Goal: Feedback & Contribution: Contribute content

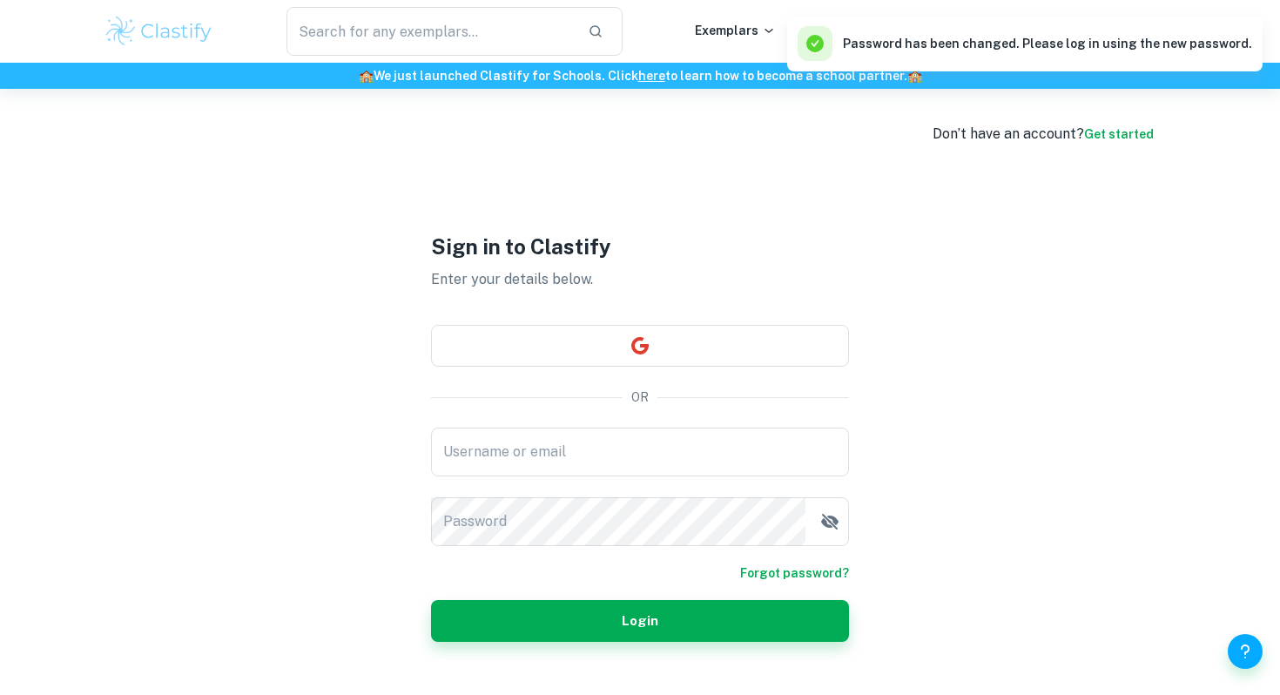
scroll to position [89, 0]
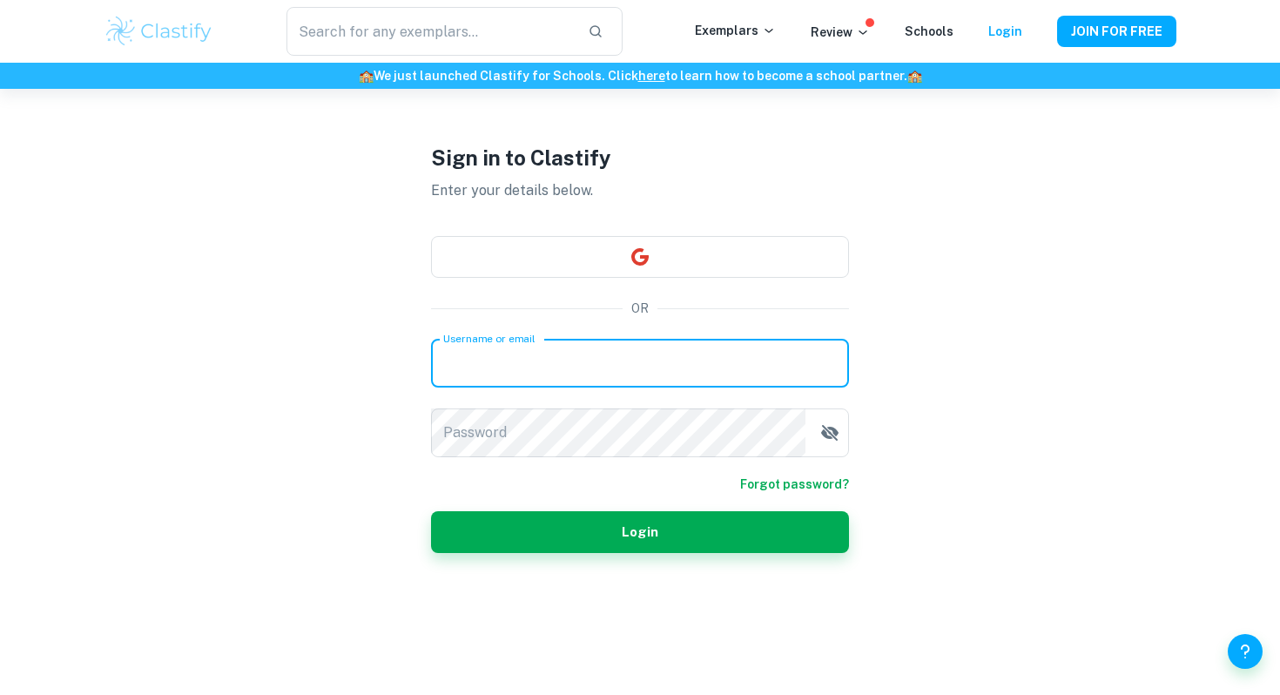
click at [646, 365] on input "Username or email" at bounding box center [640, 363] width 418 height 49
type input "[EMAIL_ADDRESS][DOMAIN_NAME]"
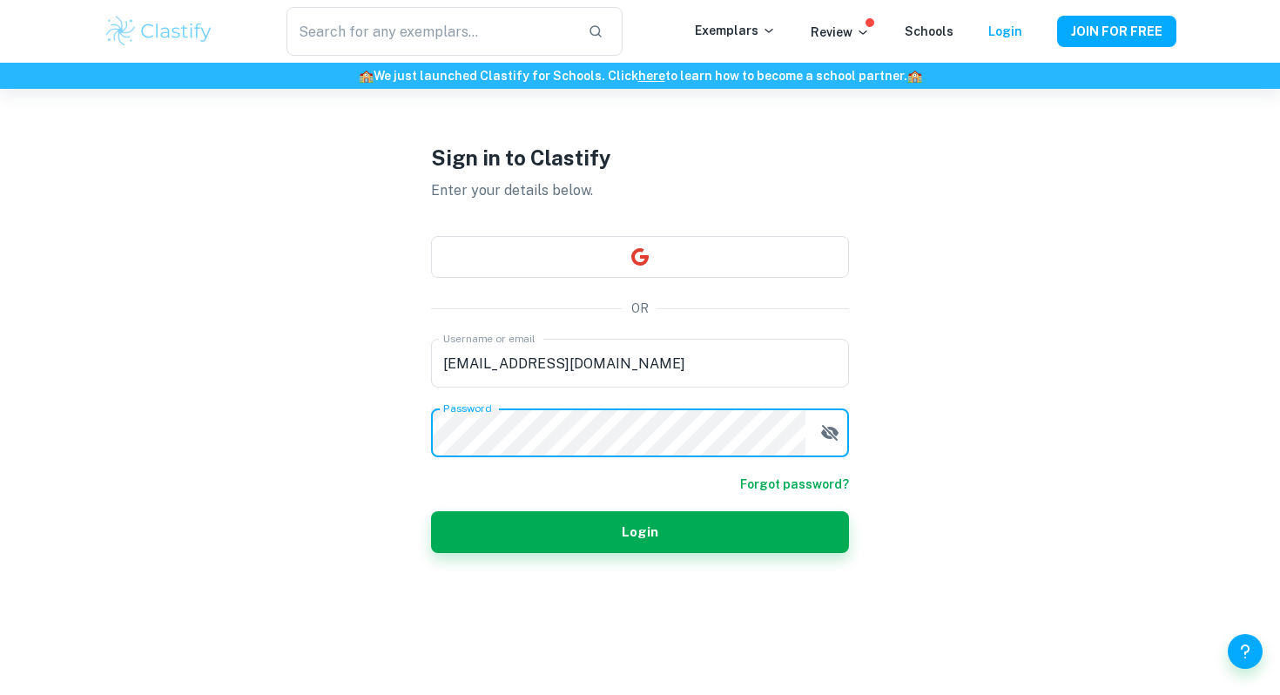
click at [431, 511] on button "Login" at bounding box center [640, 532] width 418 height 42
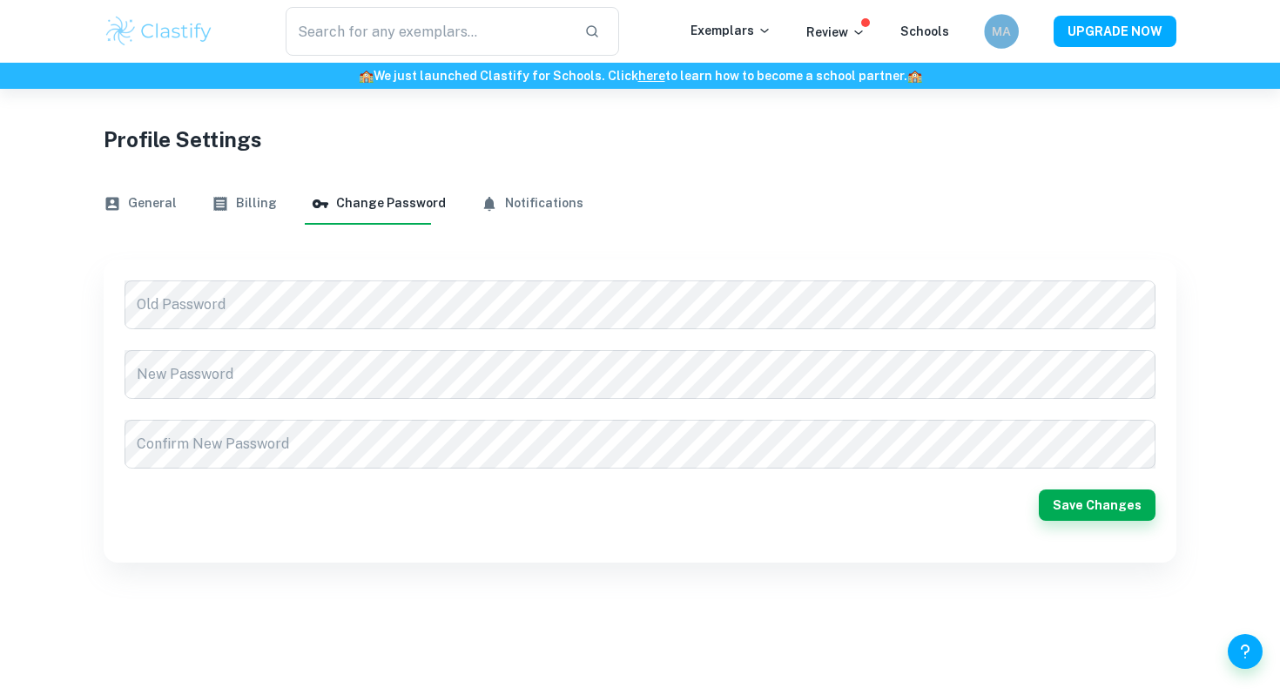
click at [995, 22] on h6 "MA" at bounding box center [1001, 31] width 20 height 19
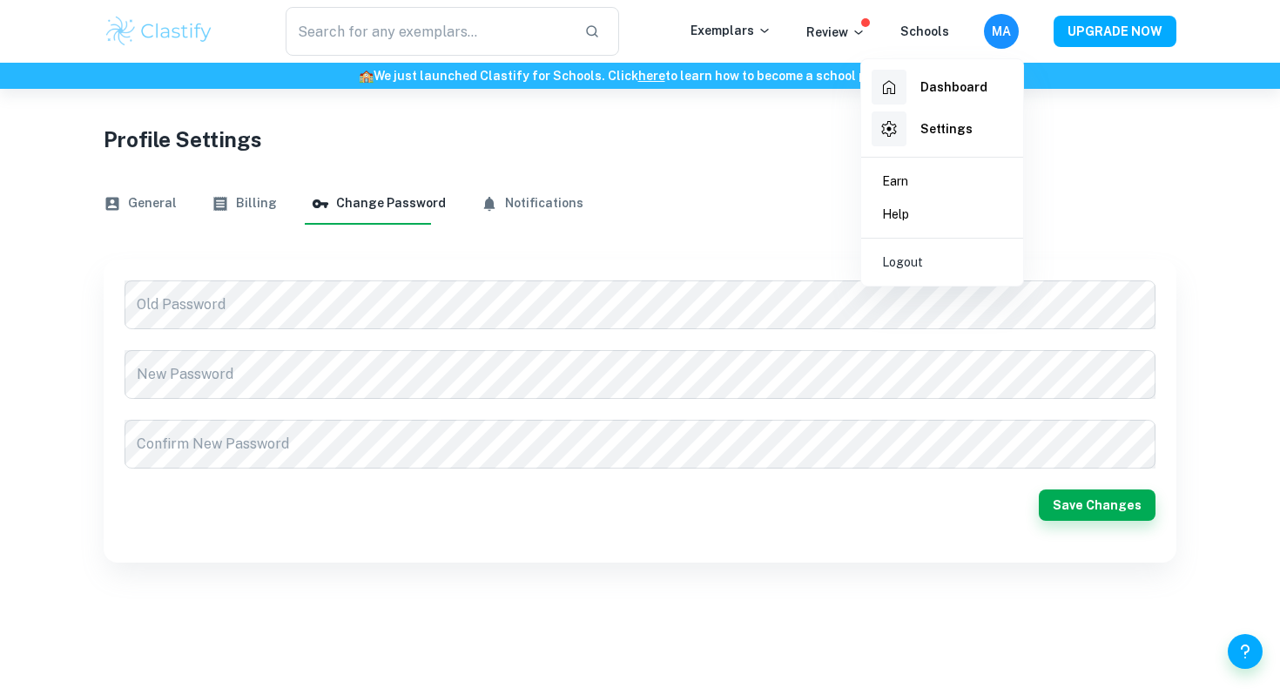
click at [154, 189] on div at bounding box center [640, 347] width 1280 height 695
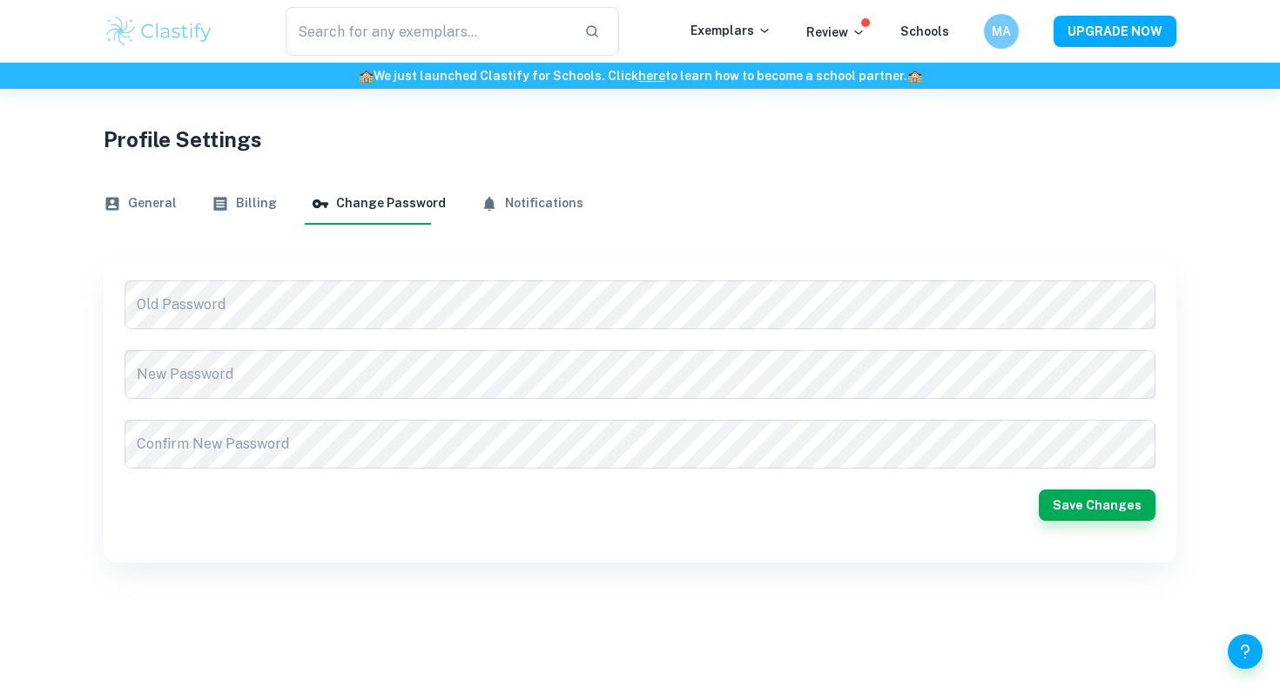
click at [144, 203] on button "General" at bounding box center [140, 204] width 73 height 42
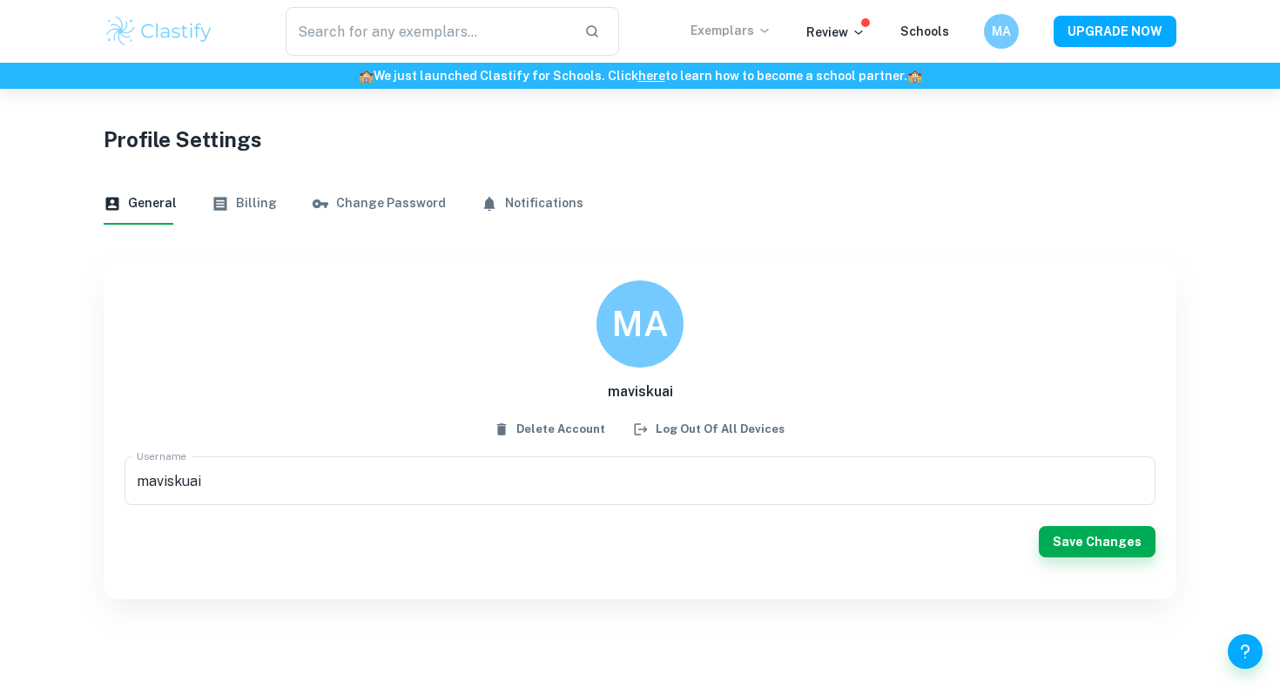
click at [731, 31] on p "Exemplars" at bounding box center [730, 30] width 81 height 19
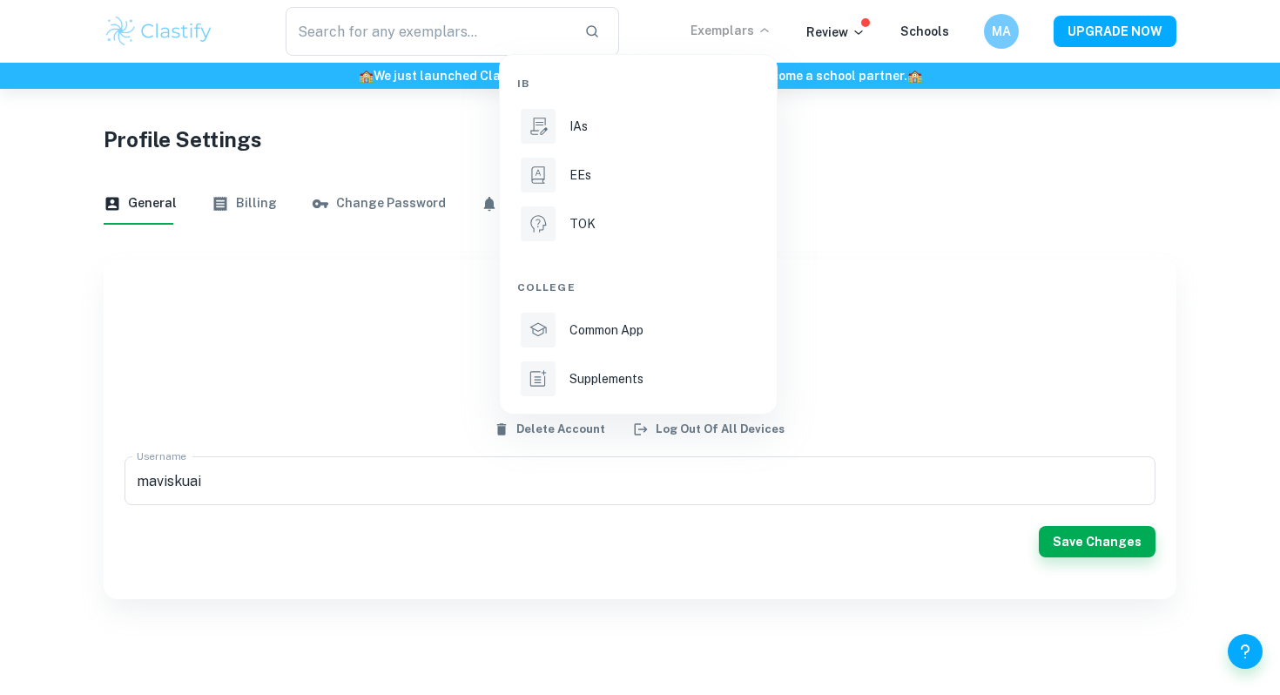
click at [156, 31] on div at bounding box center [640, 347] width 1280 height 695
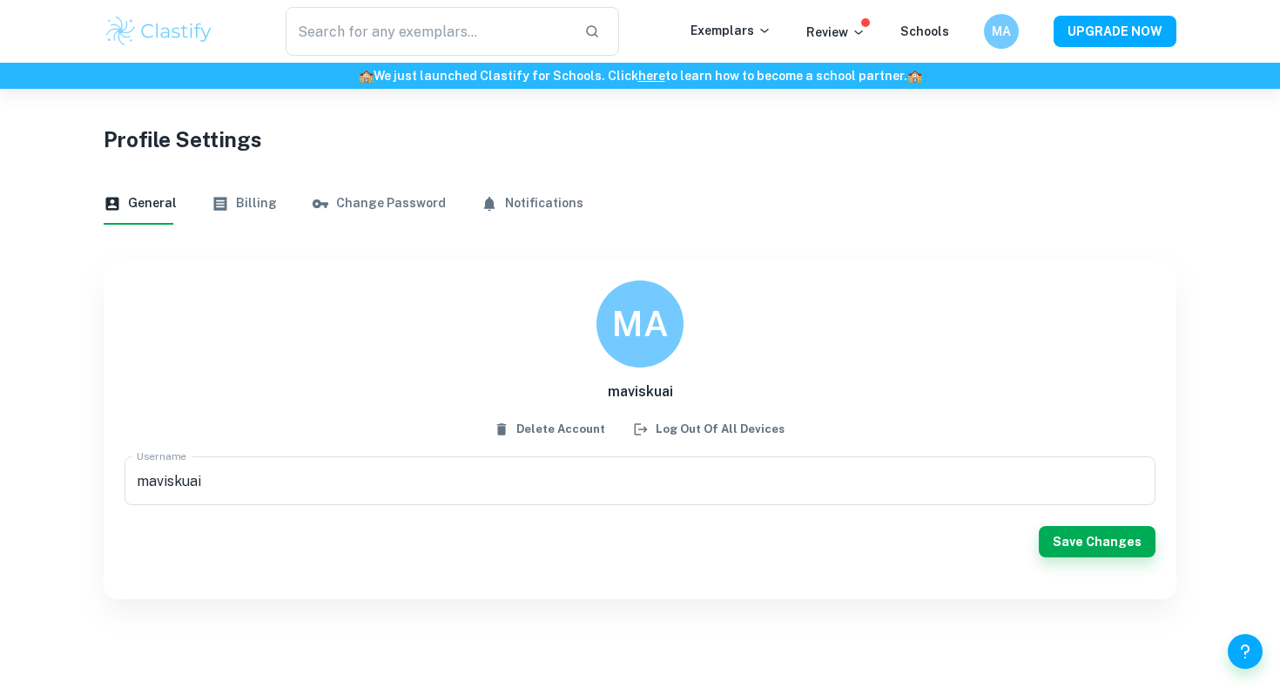
click at [179, 24] on img at bounding box center [159, 31] width 111 height 35
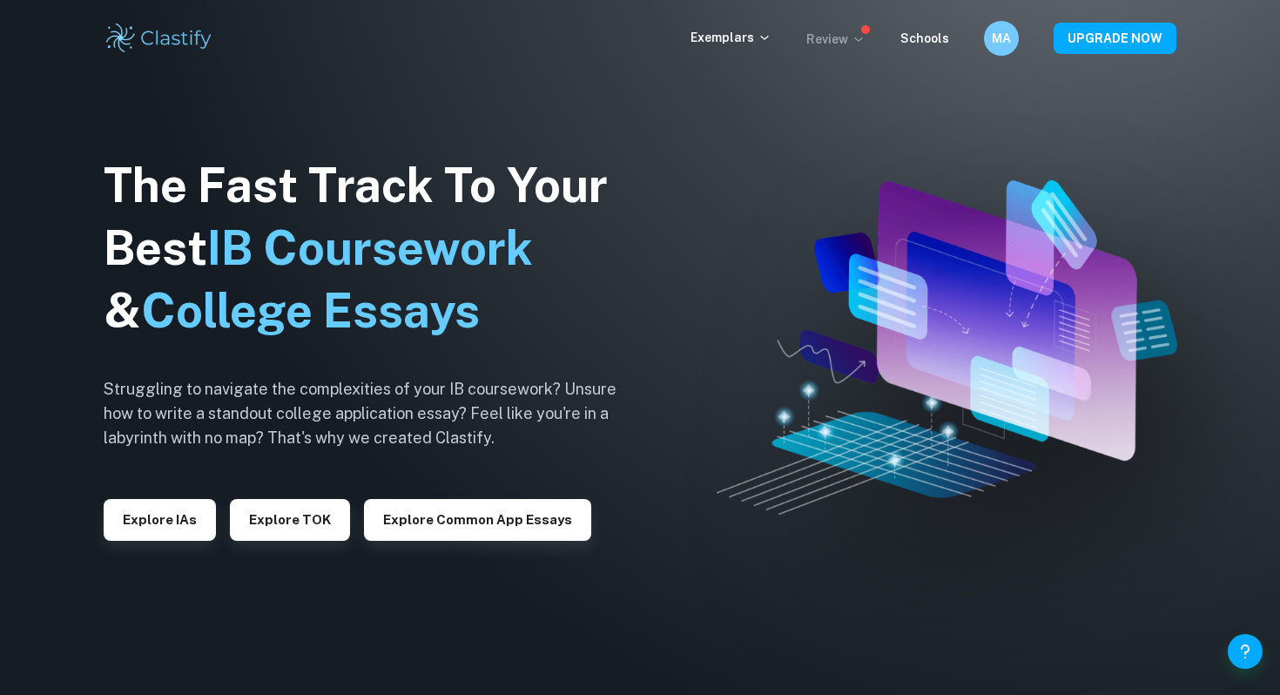
click at [859, 41] on icon at bounding box center [858, 39] width 14 height 14
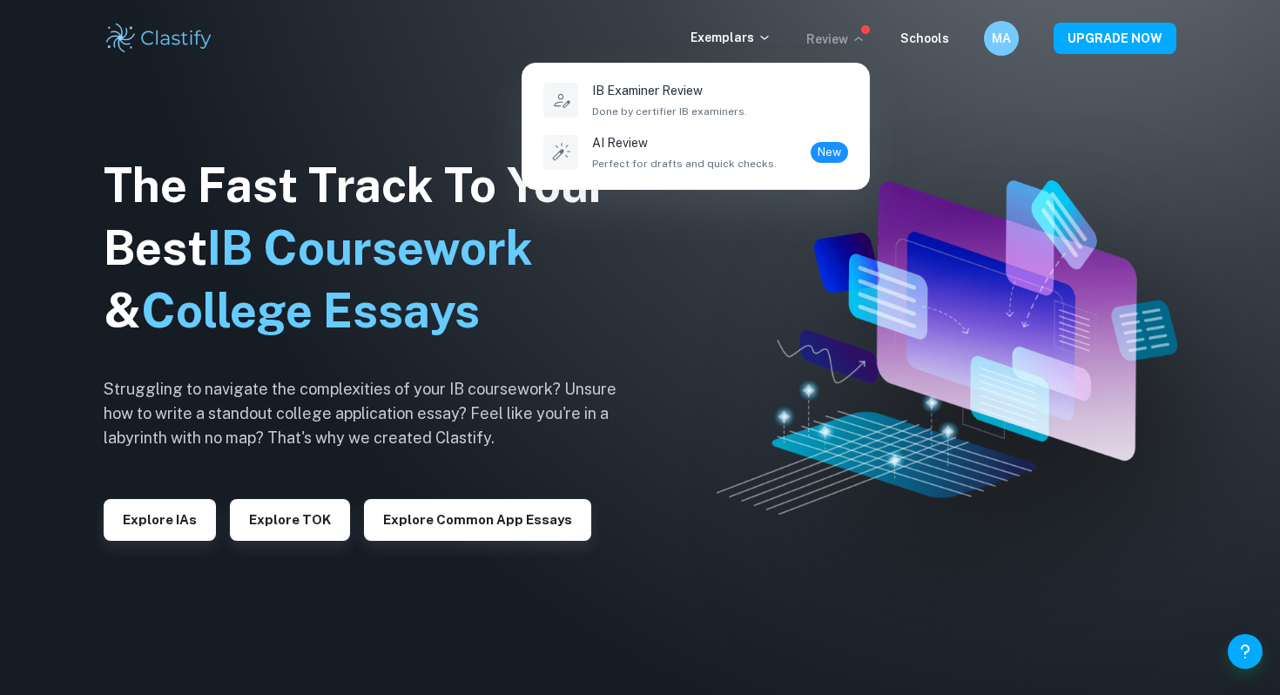
click at [759, 34] on div at bounding box center [640, 347] width 1280 height 695
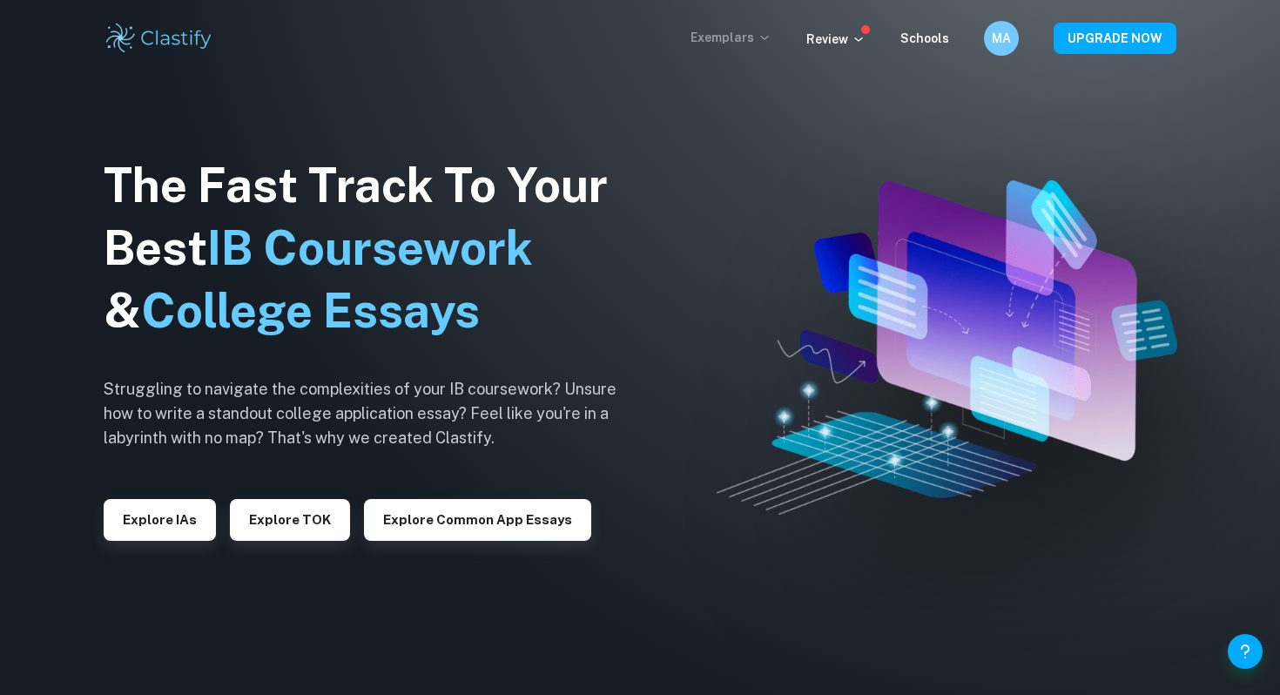
click at [771, 43] on icon at bounding box center [764, 37] width 14 height 14
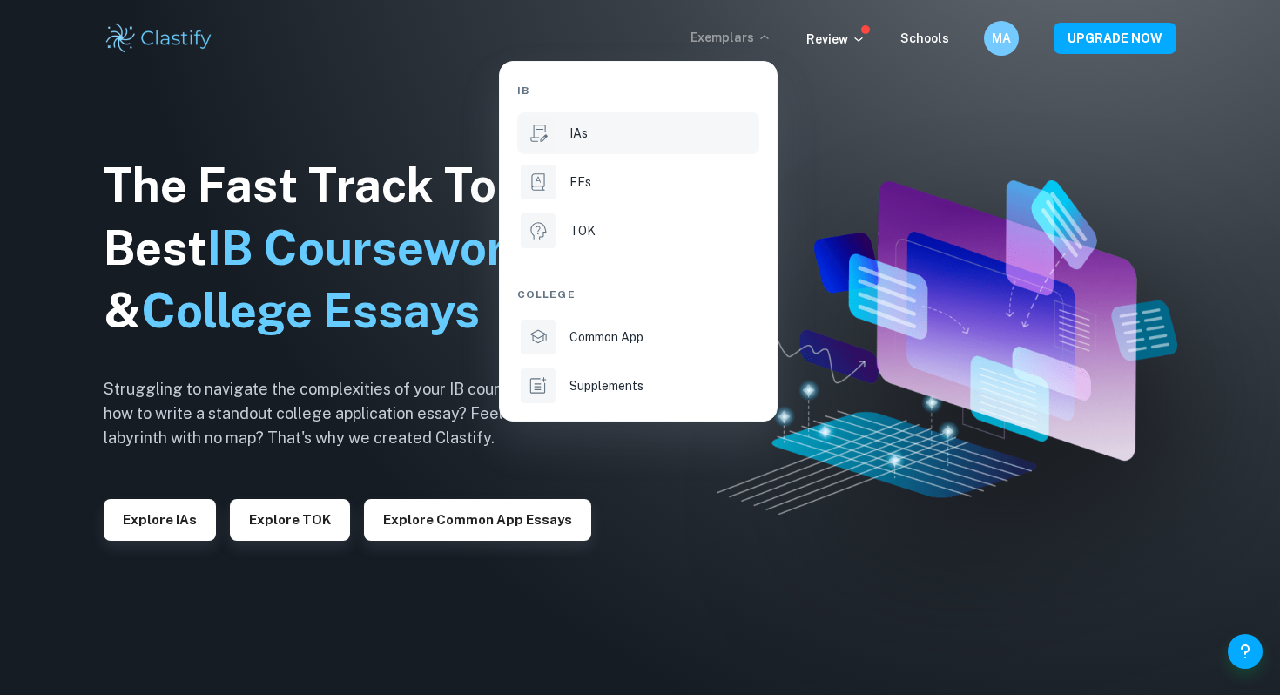
click at [649, 149] on li "IAs" at bounding box center [638, 133] width 242 height 42
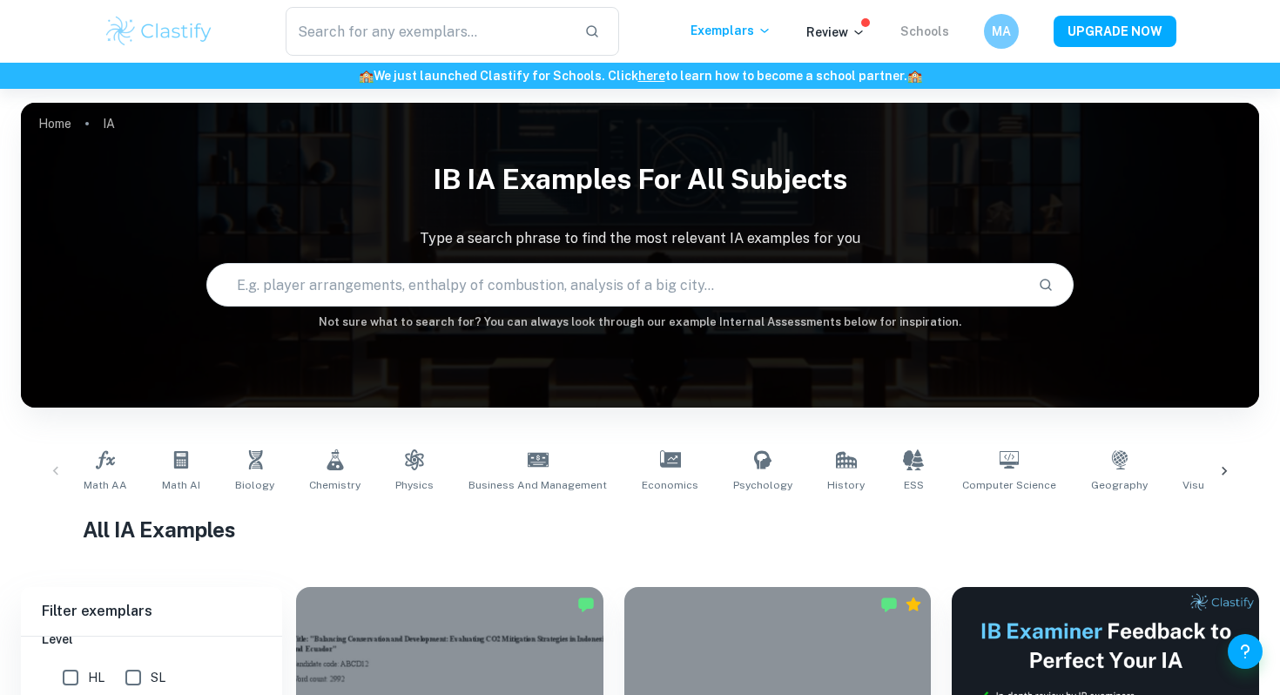
click at [943, 35] on link "Schools" at bounding box center [924, 31] width 49 height 14
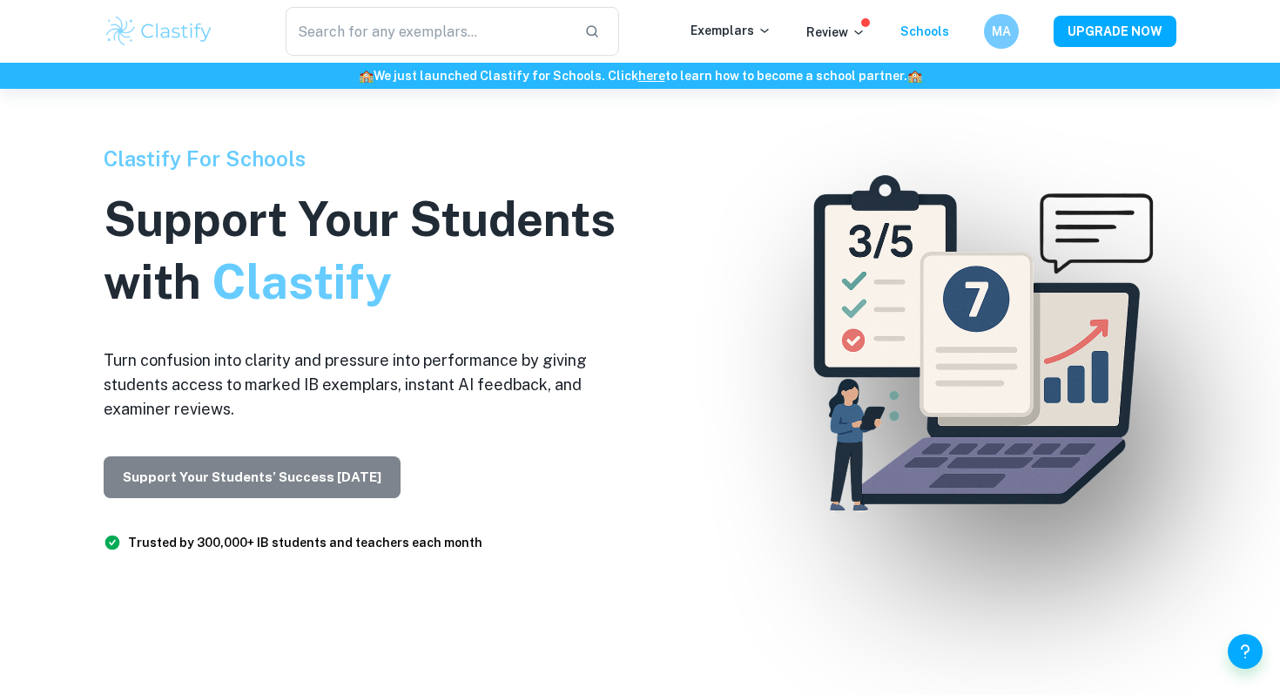
click at [263, 486] on button "Support Your Students’ Success [DATE]" at bounding box center [252, 477] width 297 height 42
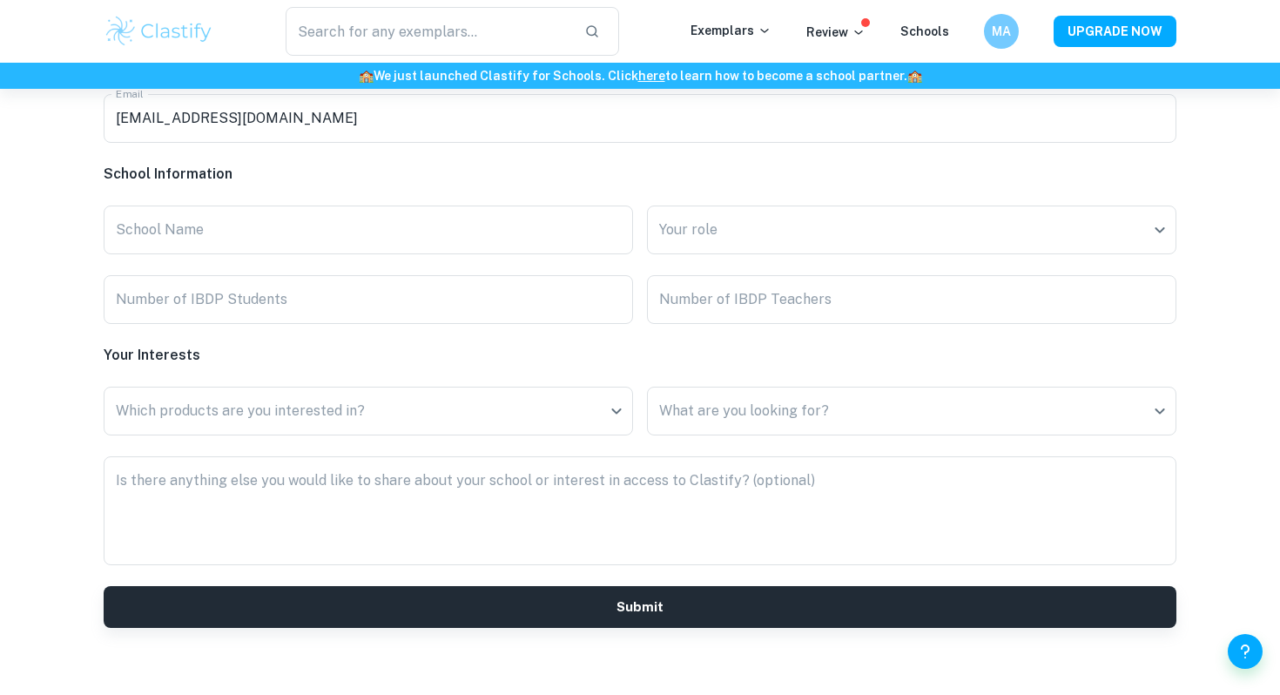
scroll to position [4305, 0]
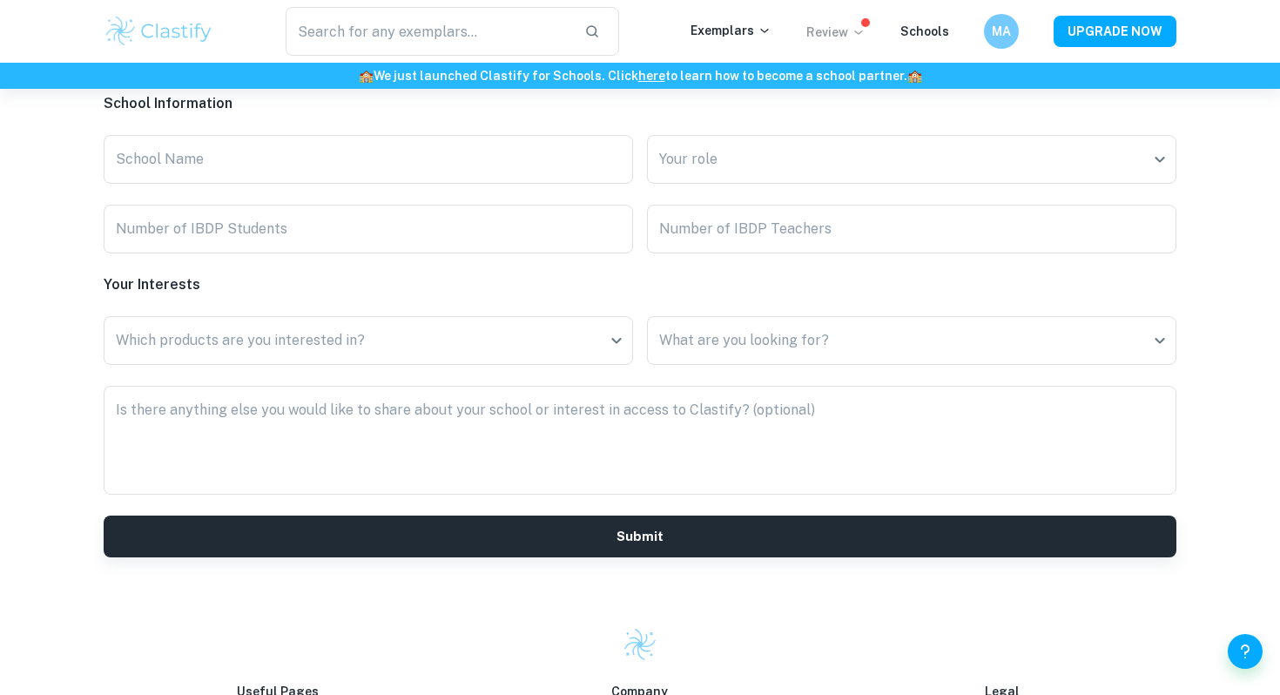
click at [846, 35] on p "Review" at bounding box center [835, 32] width 59 height 19
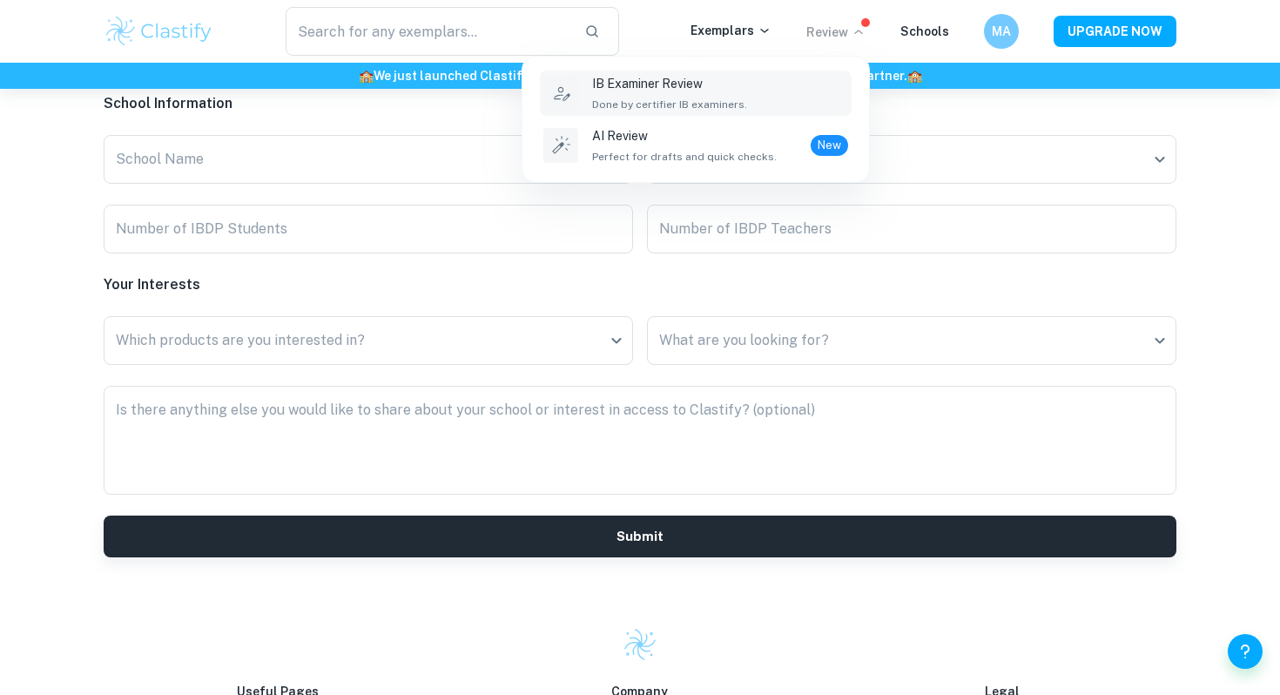
click at [690, 101] on span "Done by certifier IB examiners." at bounding box center [669, 105] width 155 height 16
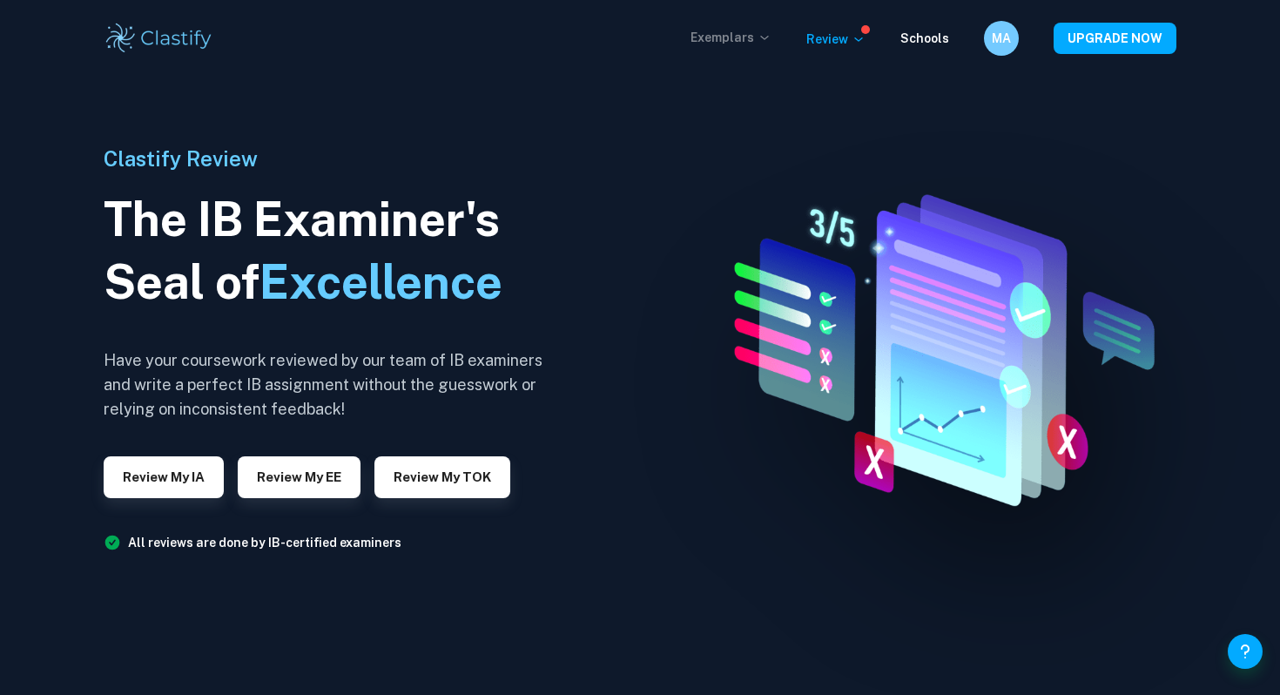
click at [722, 46] on p "Exemplars" at bounding box center [730, 37] width 81 height 19
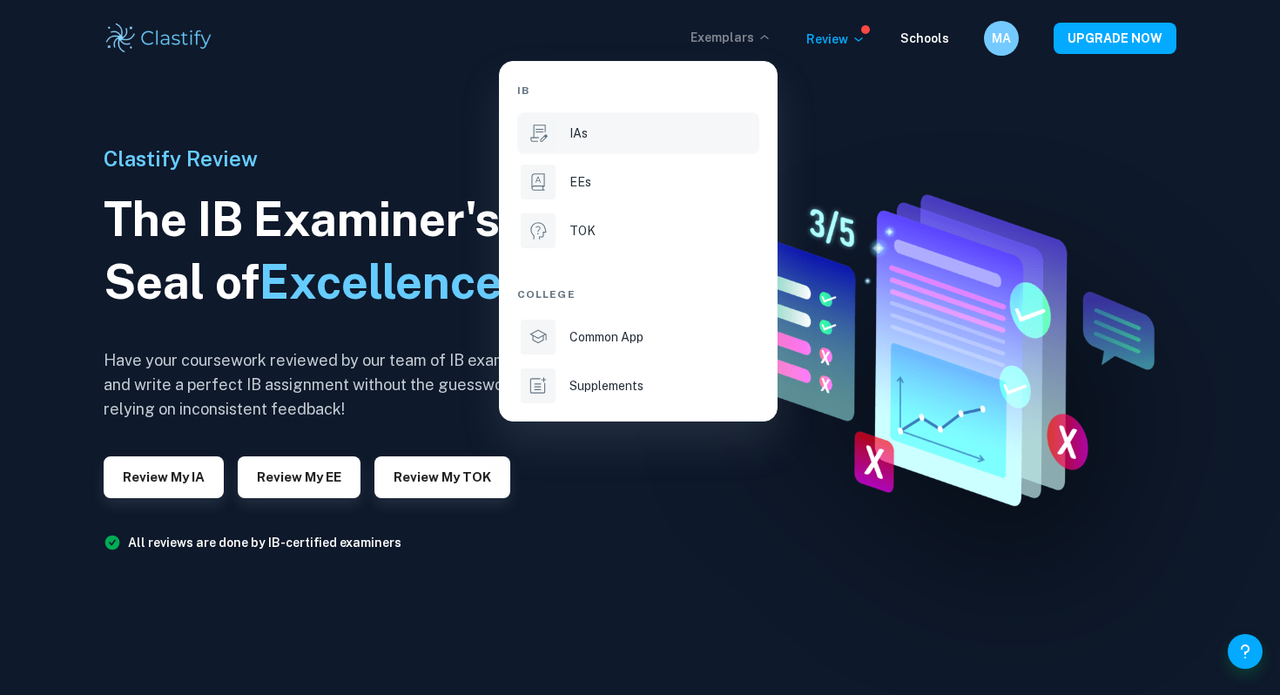
click at [612, 136] on div "IAs" at bounding box center [662, 133] width 186 height 19
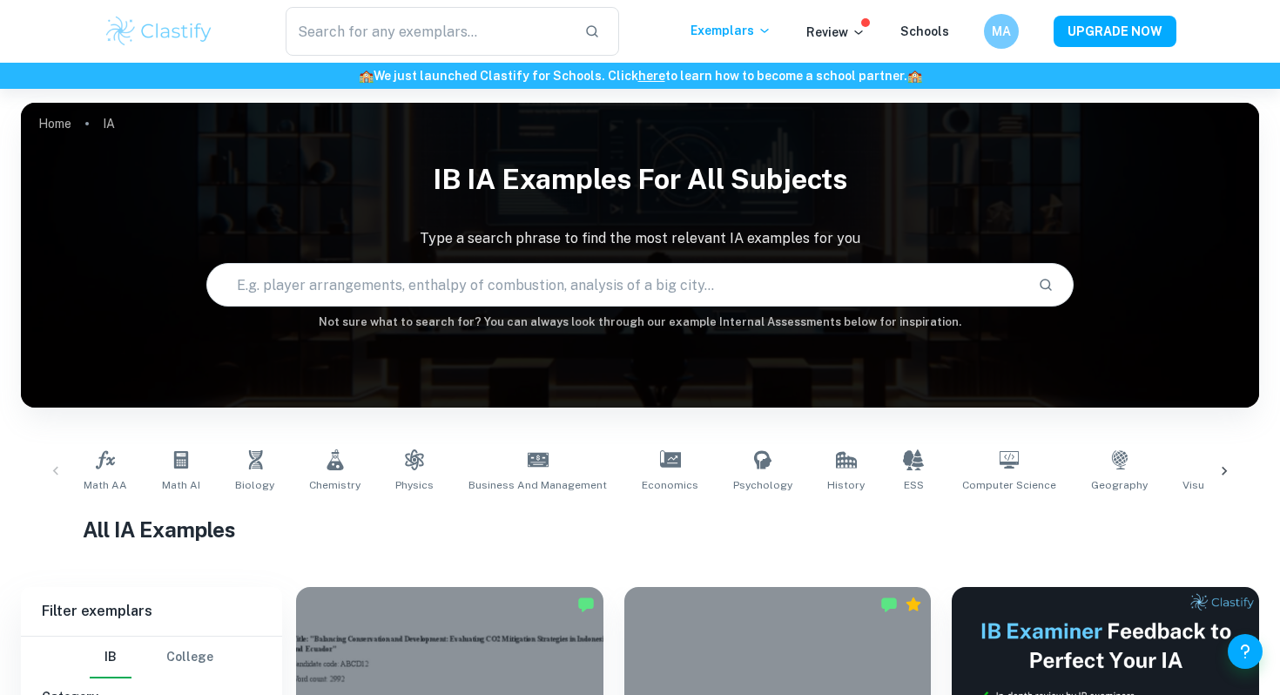
click at [756, 9] on div "​ Exemplars Review Schools MA UPGRADE NOW" at bounding box center [640, 31] width 1114 height 49
click at [748, 25] on p "Exemplars" at bounding box center [730, 30] width 81 height 19
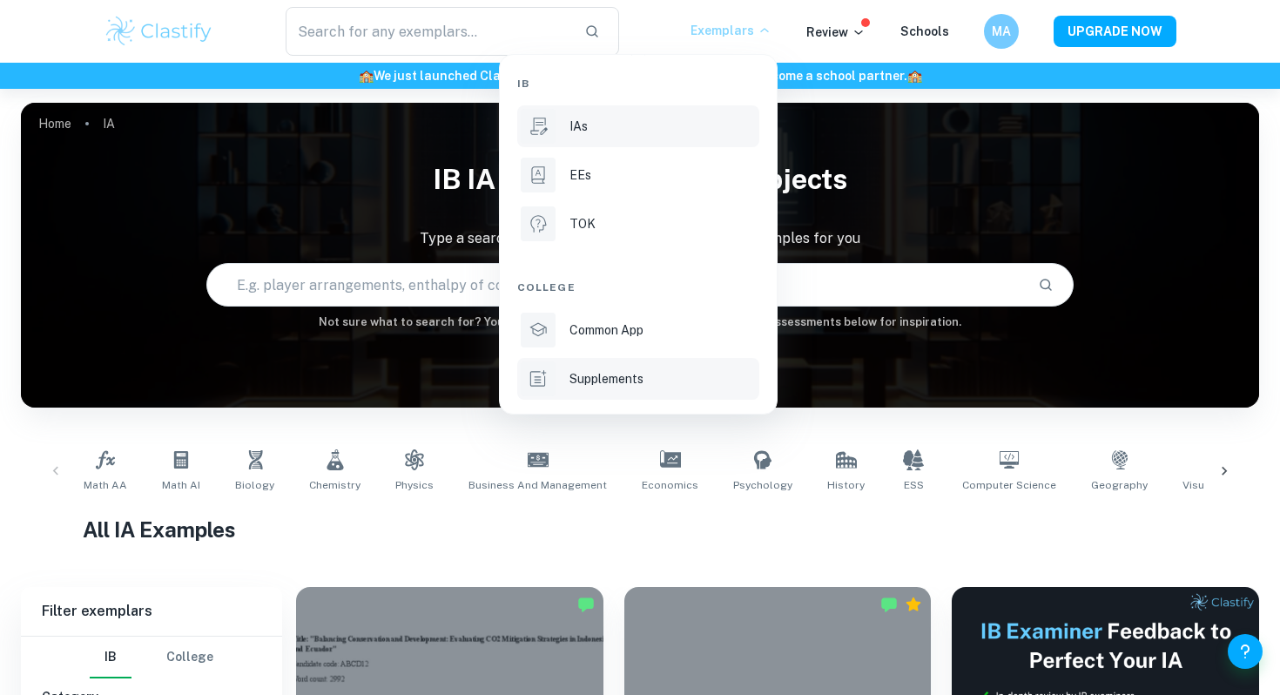
click at [680, 379] on div "Supplements" at bounding box center [662, 378] width 186 height 19
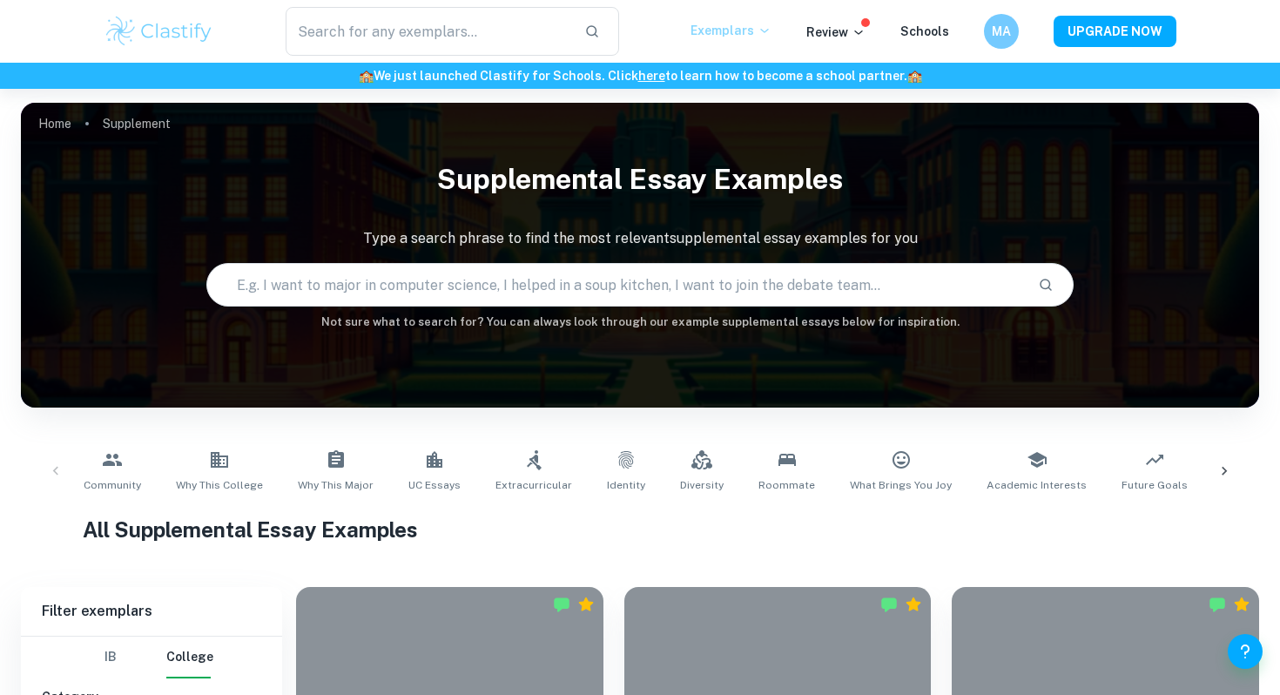
click at [764, 24] on icon at bounding box center [764, 31] width 14 height 14
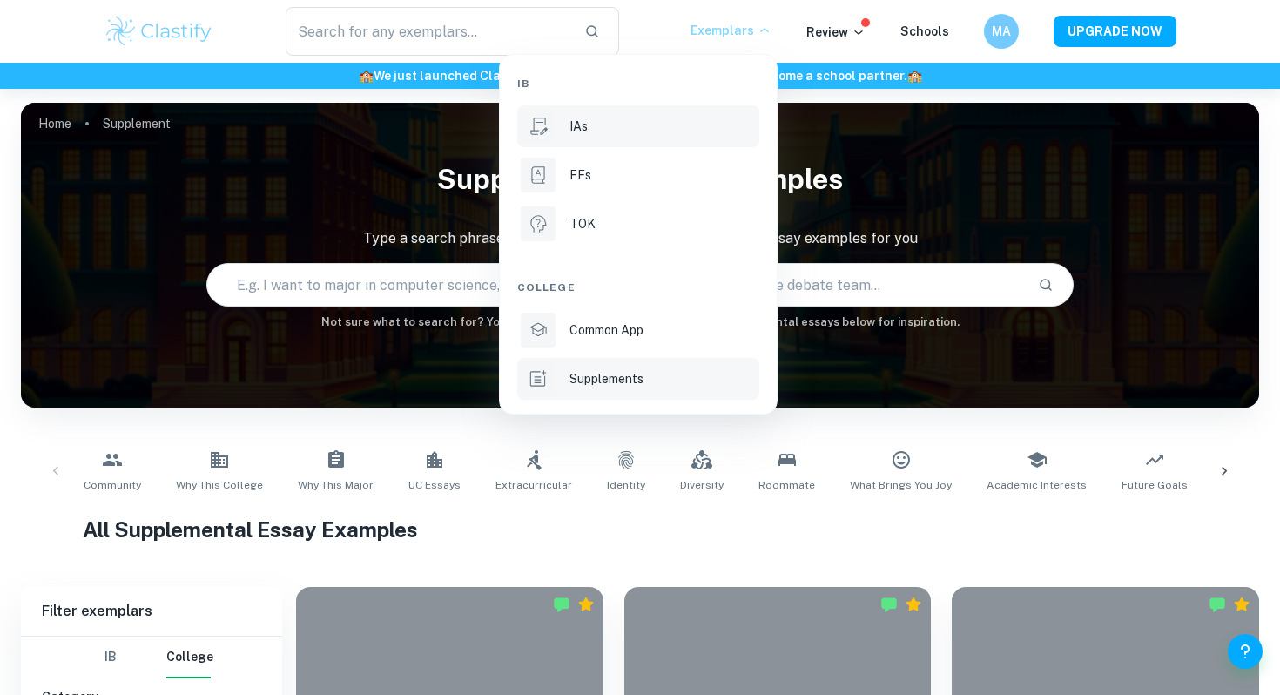
click at [628, 124] on div "IAs" at bounding box center [662, 126] width 186 height 19
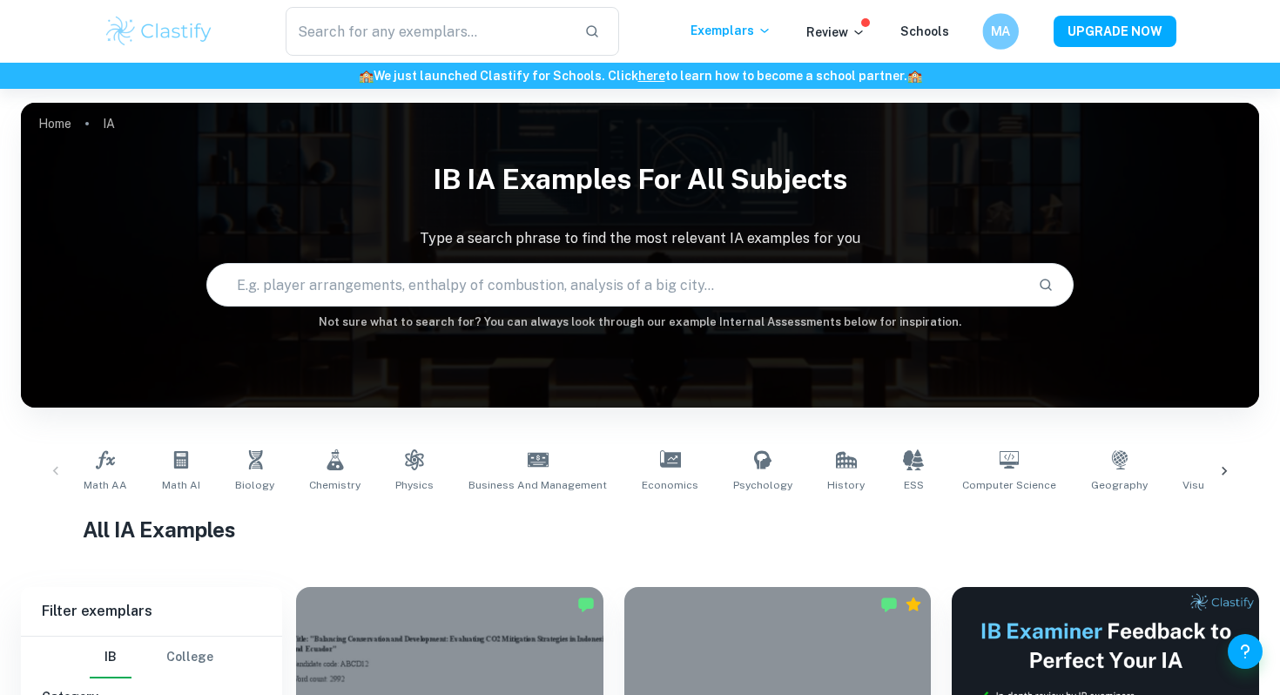
click at [1001, 28] on h6 "MA" at bounding box center [1000, 32] width 21 height 20
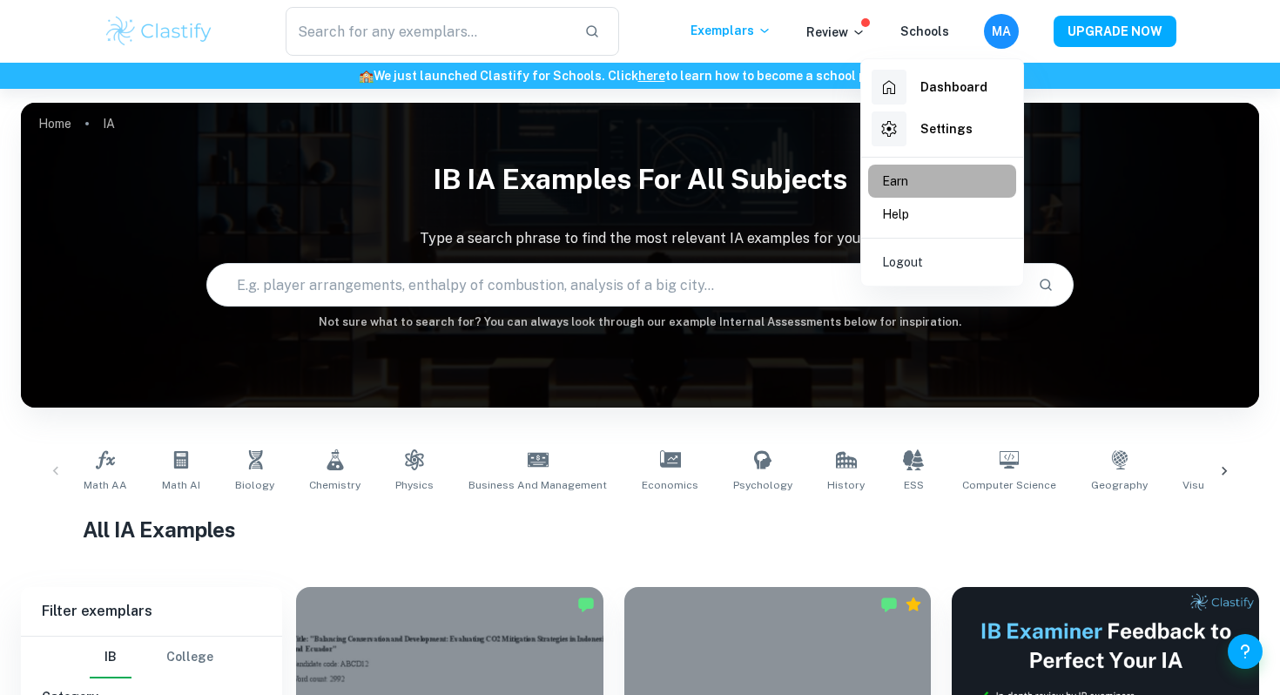
click at [942, 180] on li "Earn" at bounding box center [942, 181] width 148 height 33
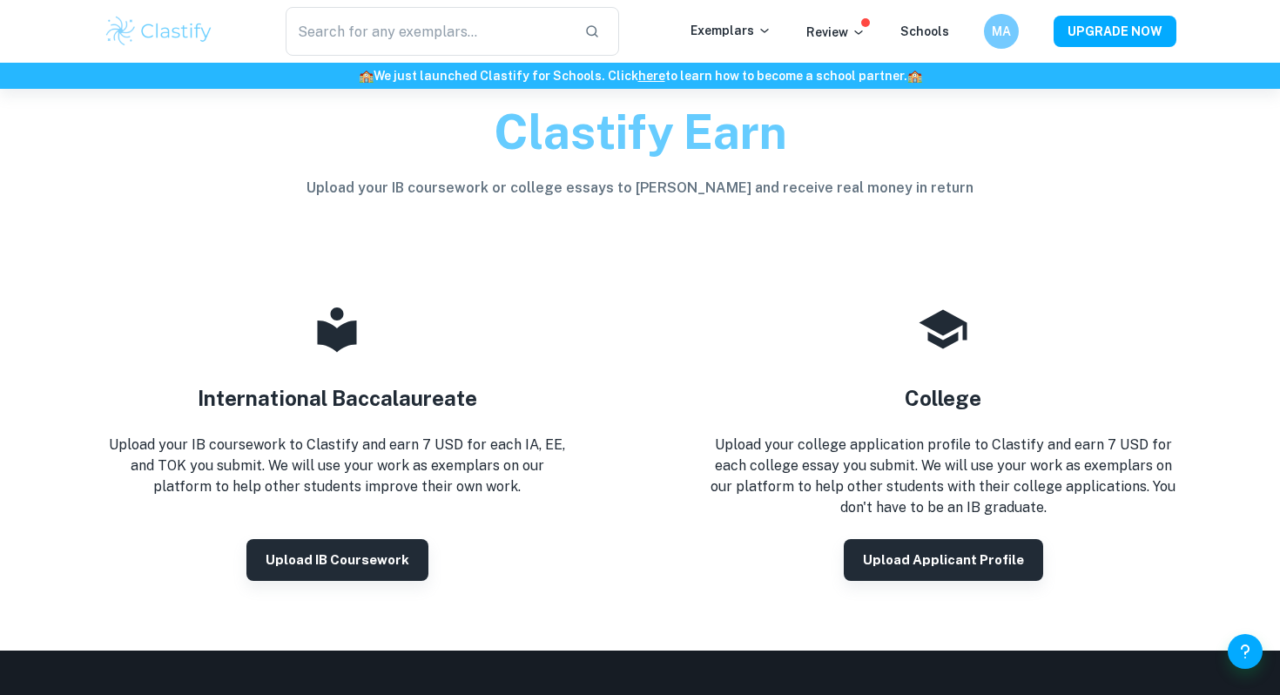
scroll to position [59, 0]
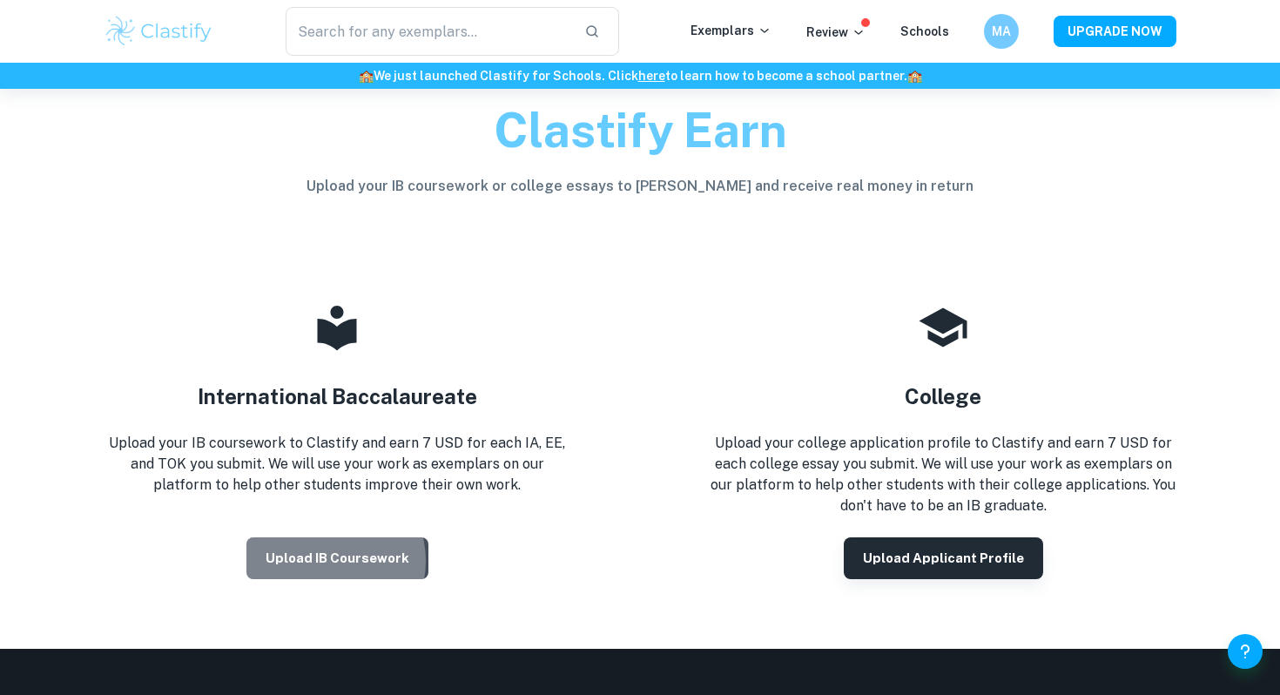
click at [326, 560] on button "Upload IB coursework" at bounding box center [337, 558] width 182 height 42
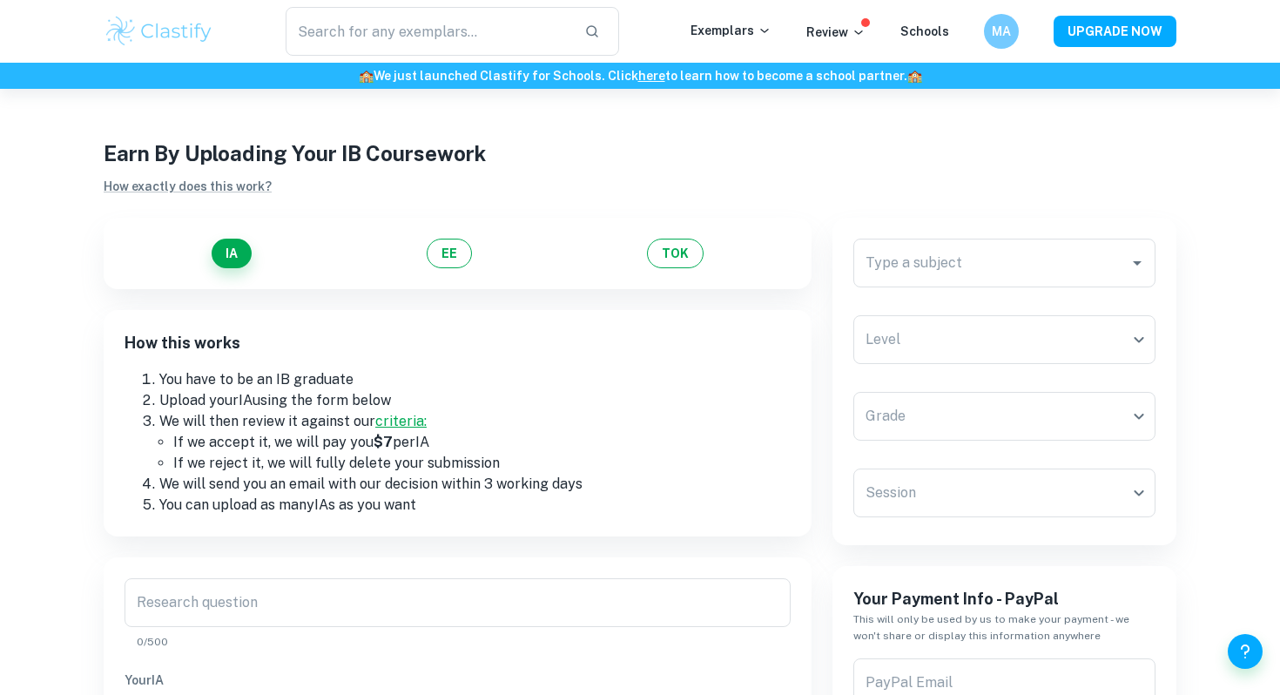
click at [398, 418] on link "criteria:" at bounding box center [400, 421] width 51 height 17
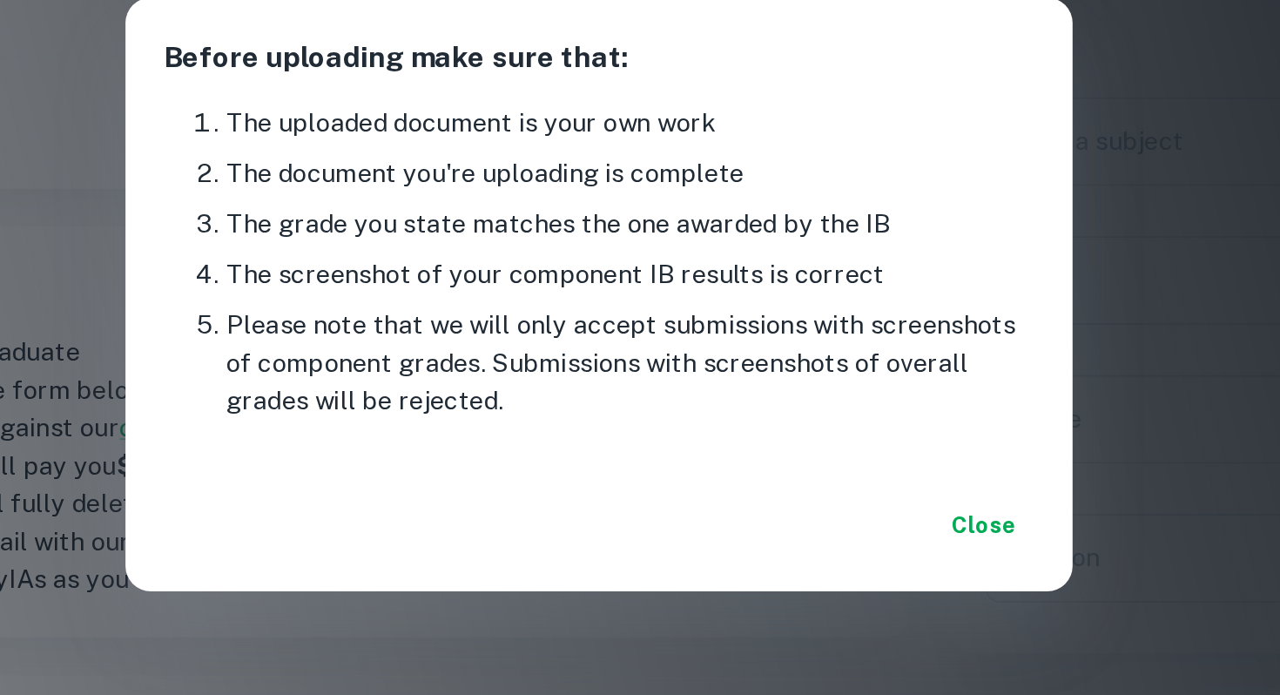
click at [852, 475] on button "Close" at bounding box center [852, 474] width 56 height 31
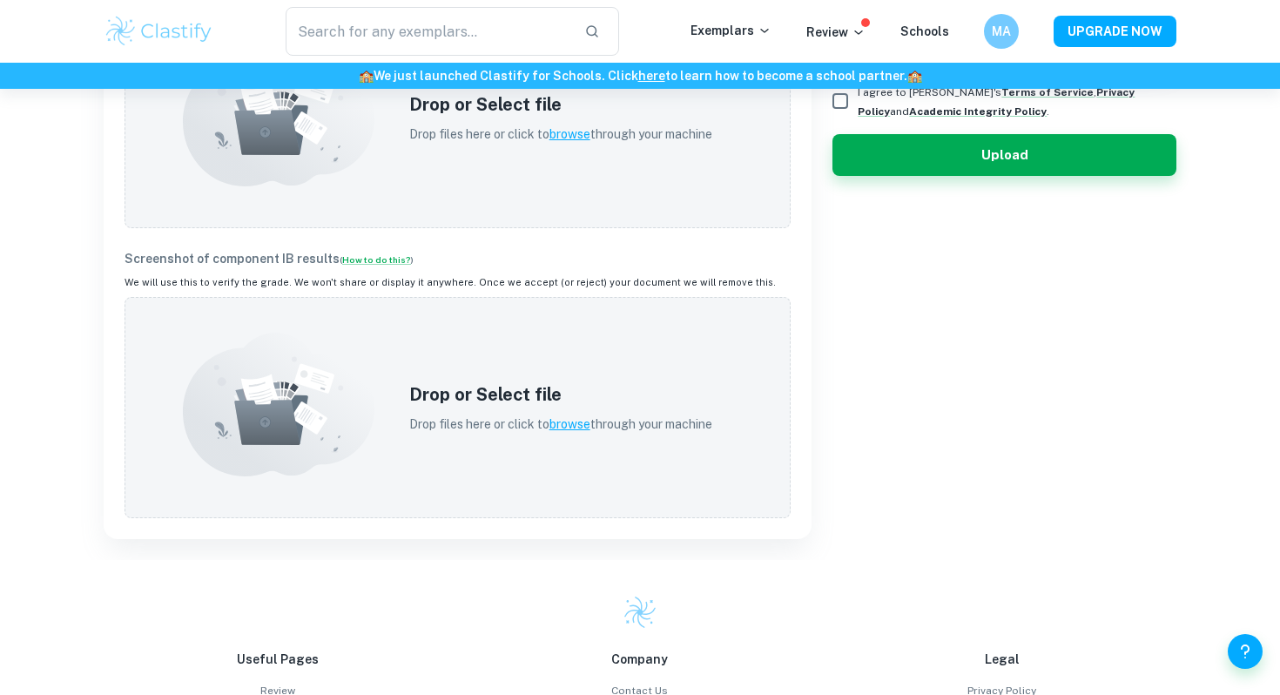
scroll to position [674, 0]
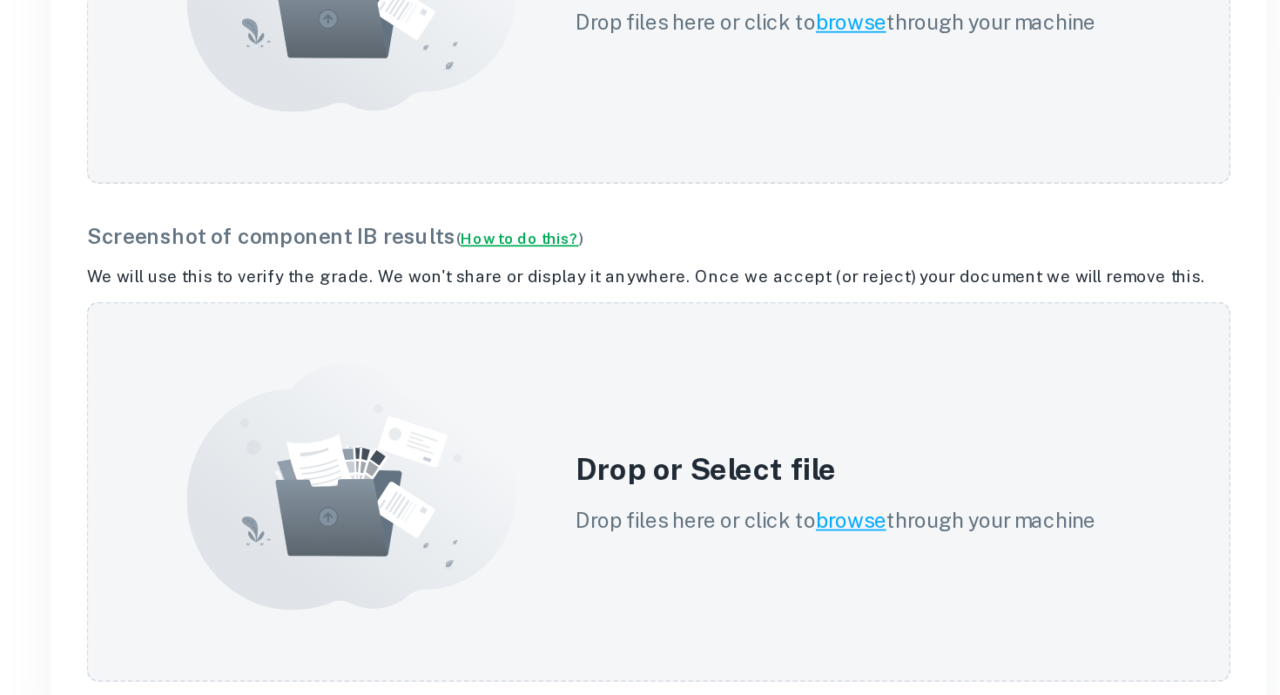
click at [351, 275] on link "How to do this?" at bounding box center [376, 275] width 69 height 10
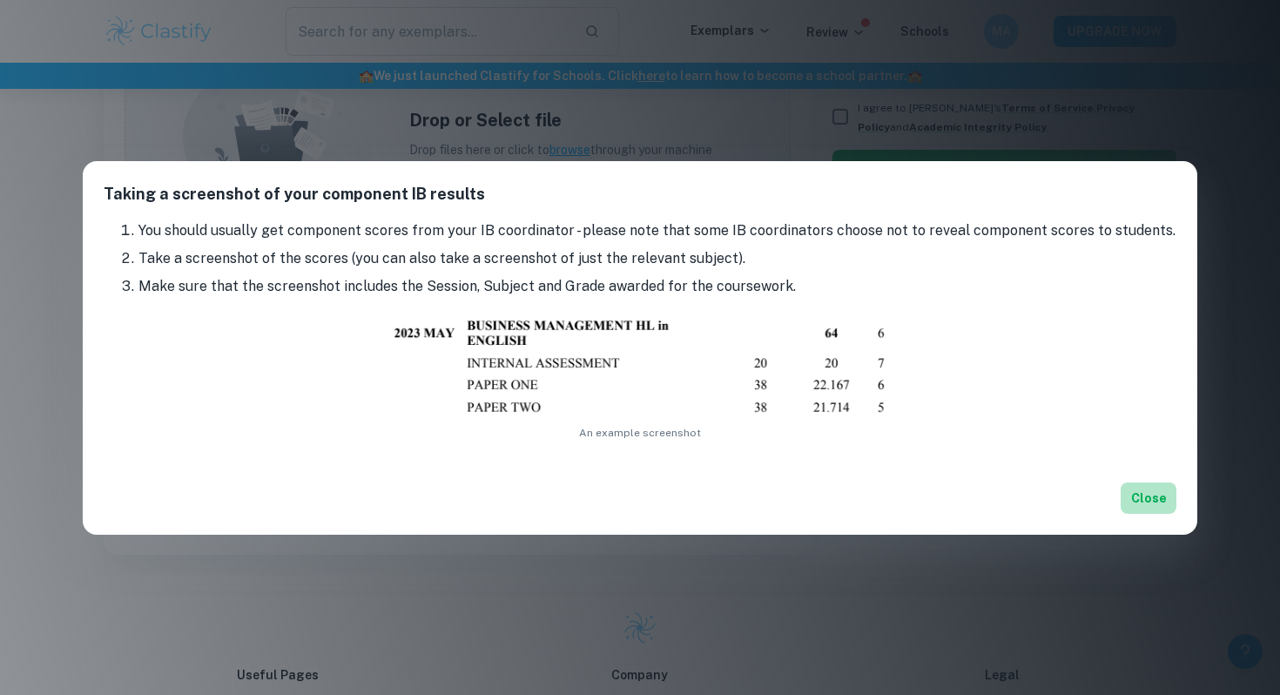
click at [1143, 491] on button "Close" at bounding box center [1148, 497] width 56 height 31
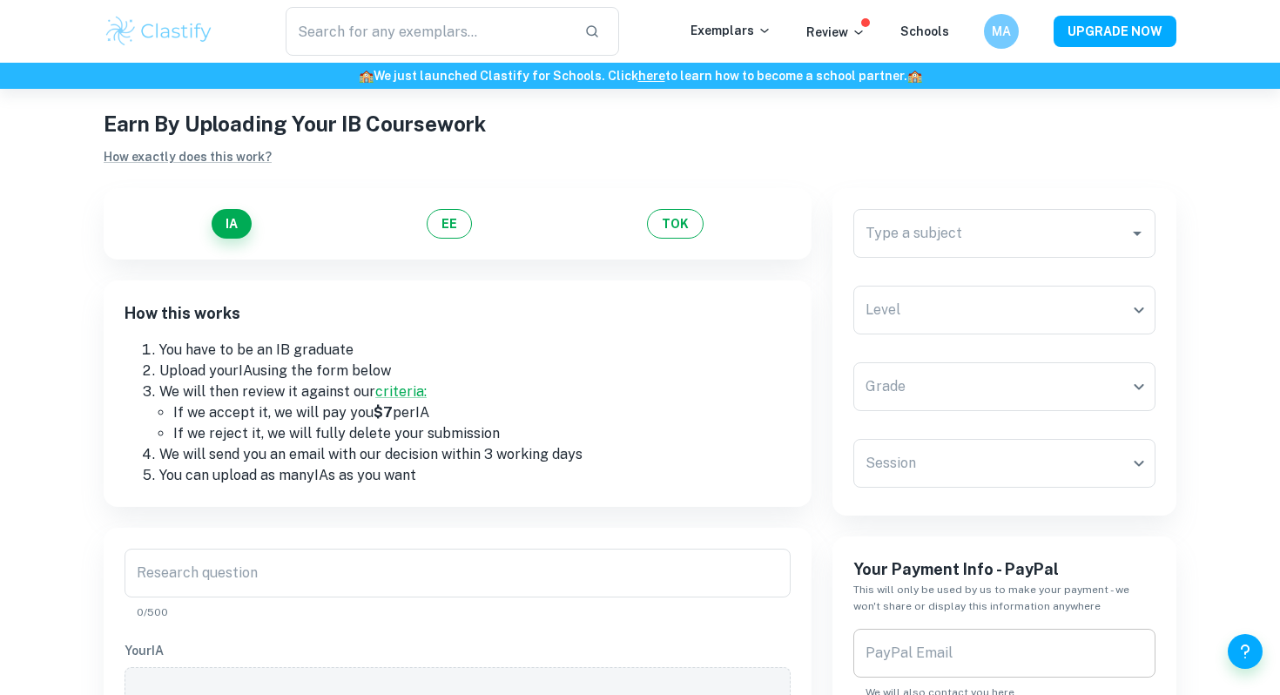
scroll to position [0, 0]
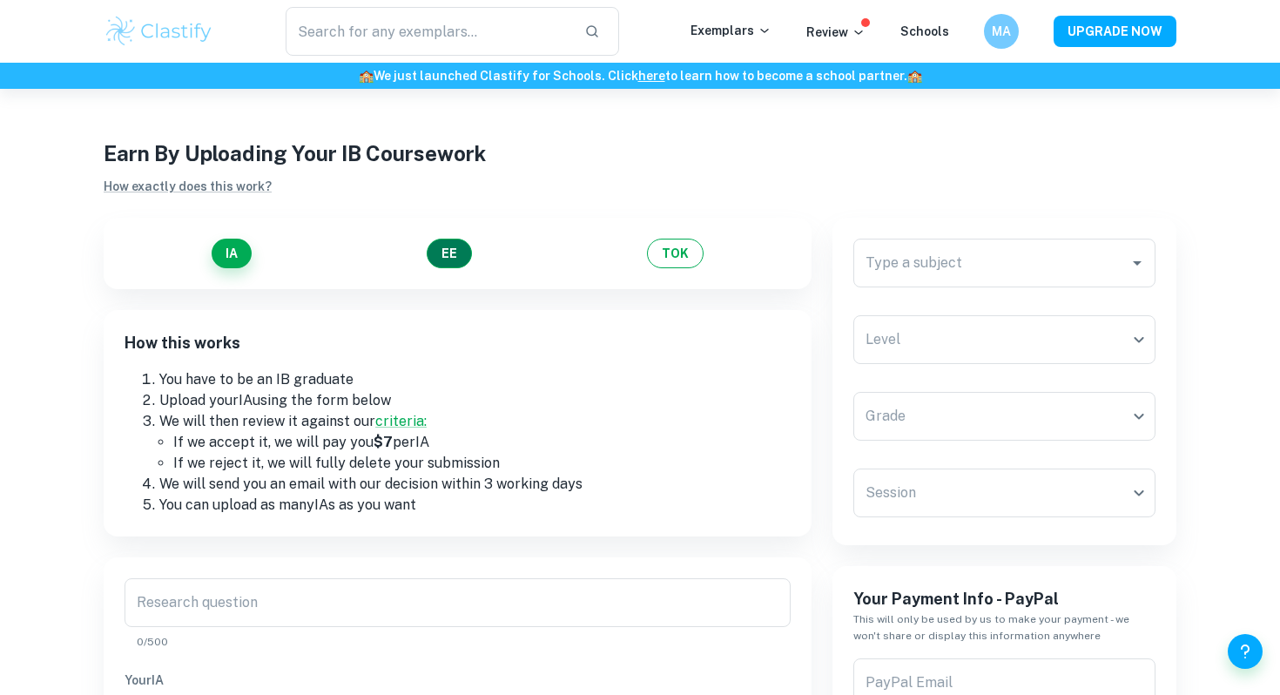
click at [432, 252] on button "EE" at bounding box center [449, 253] width 45 height 30
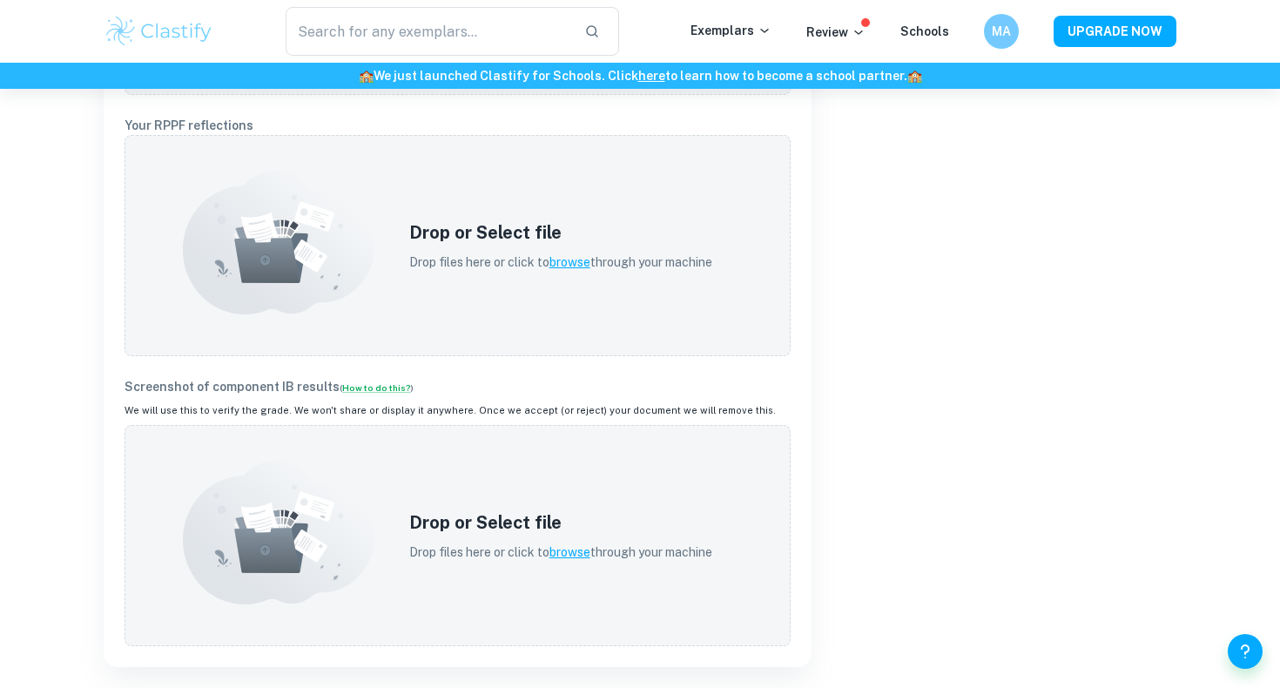
scroll to position [804, 0]
click at [378, 384] on link "How to do this?" at bounding box center [376, 385] width 69 height 10
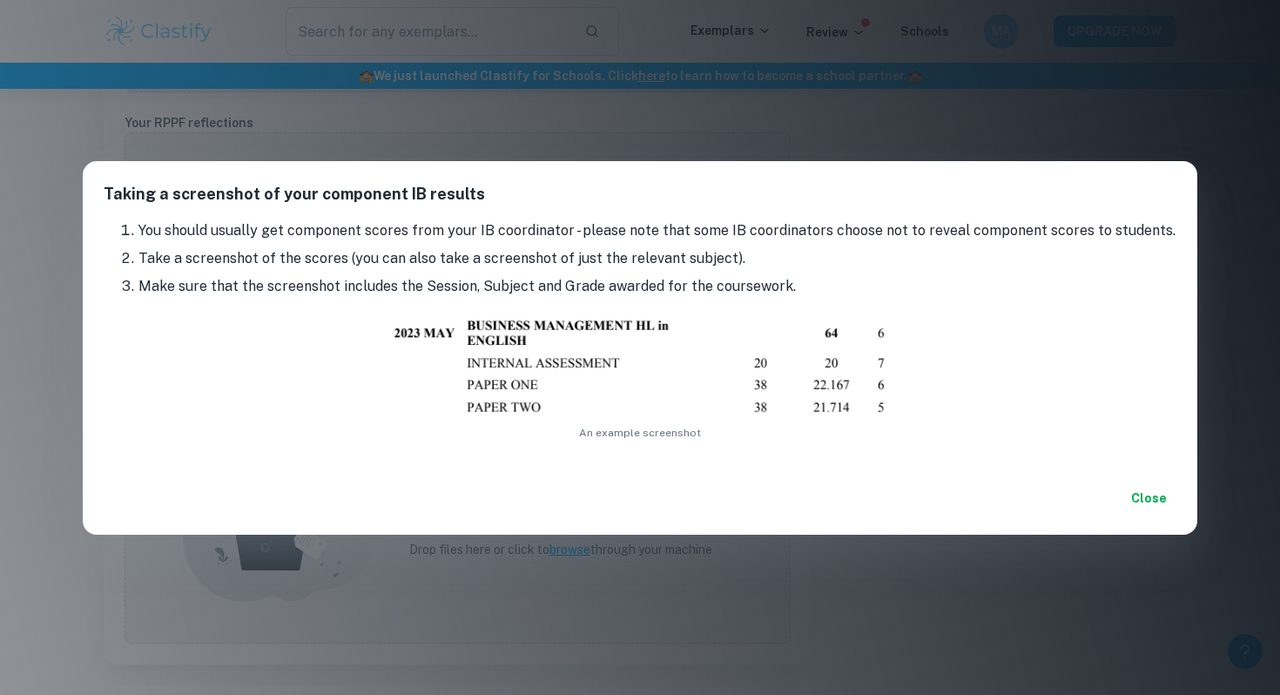
click at [816, 573] on div "Taking a screenshot of your component IB results You should usually get compone…" at bounding box center [640, 347] width 1280 height 695
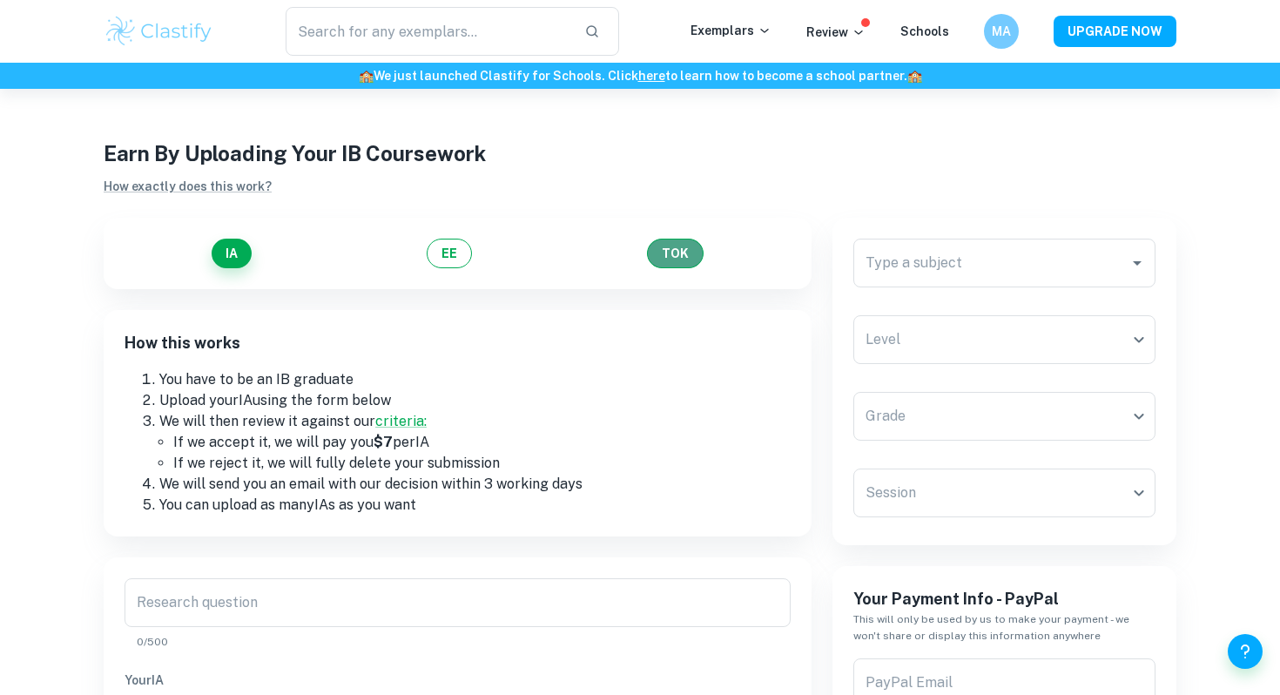
click at [669, 248] on button "TOK" at bounding box center [675, 253] width 57 height 30
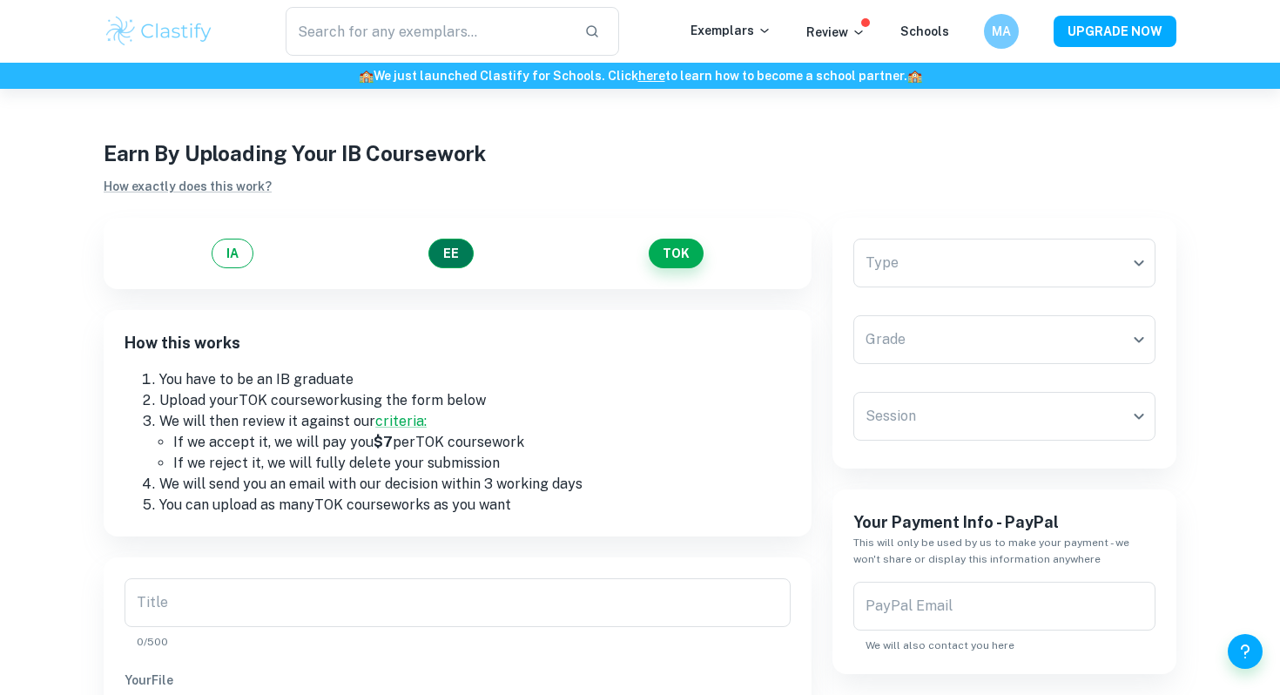
click at [444, 261] on button "EE" at bounding box center [450, 253] width 45 height 30
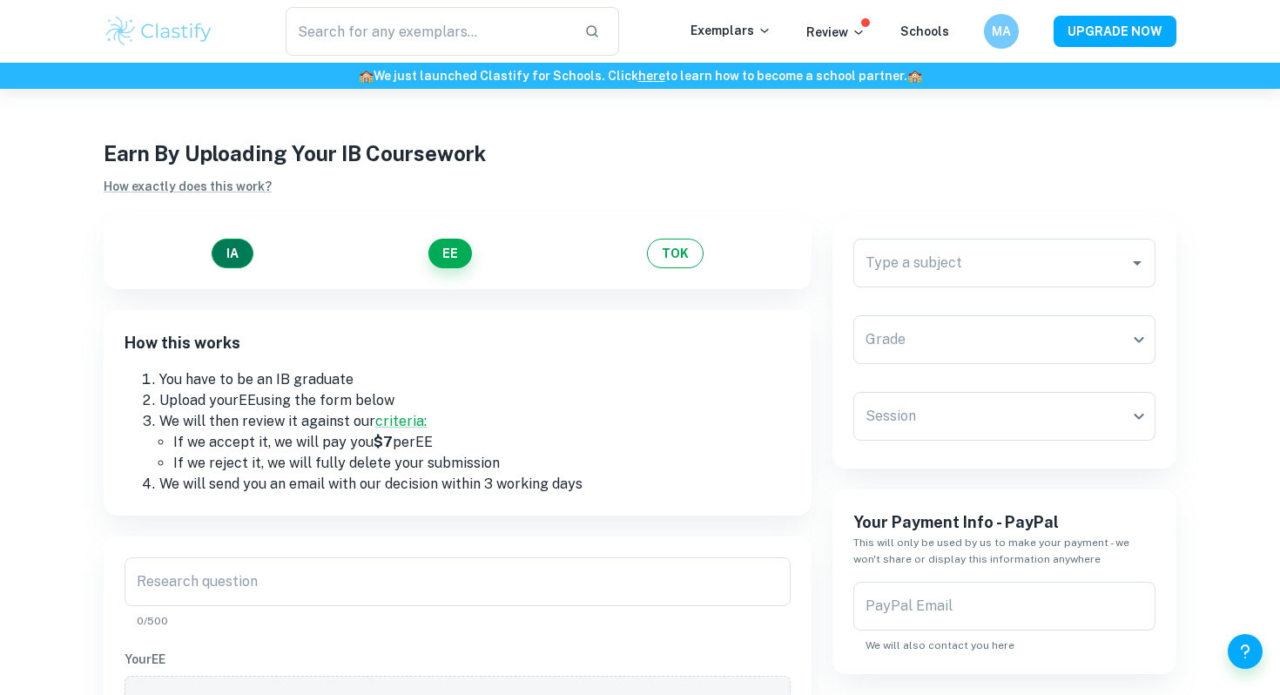
click at [224, 253] on button "IA" at bounding box center [233, 253] width 42 height 30
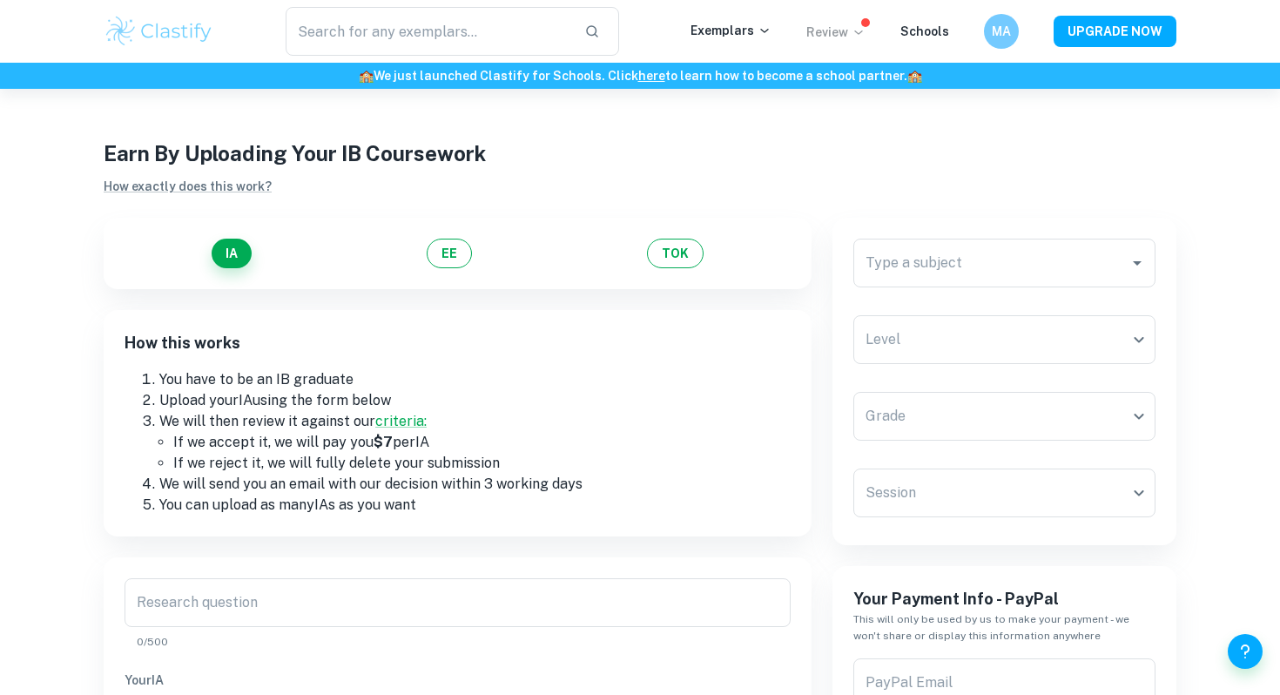
click at [859, 25] on icon at bounding box center [858, 32] width 14 height 14
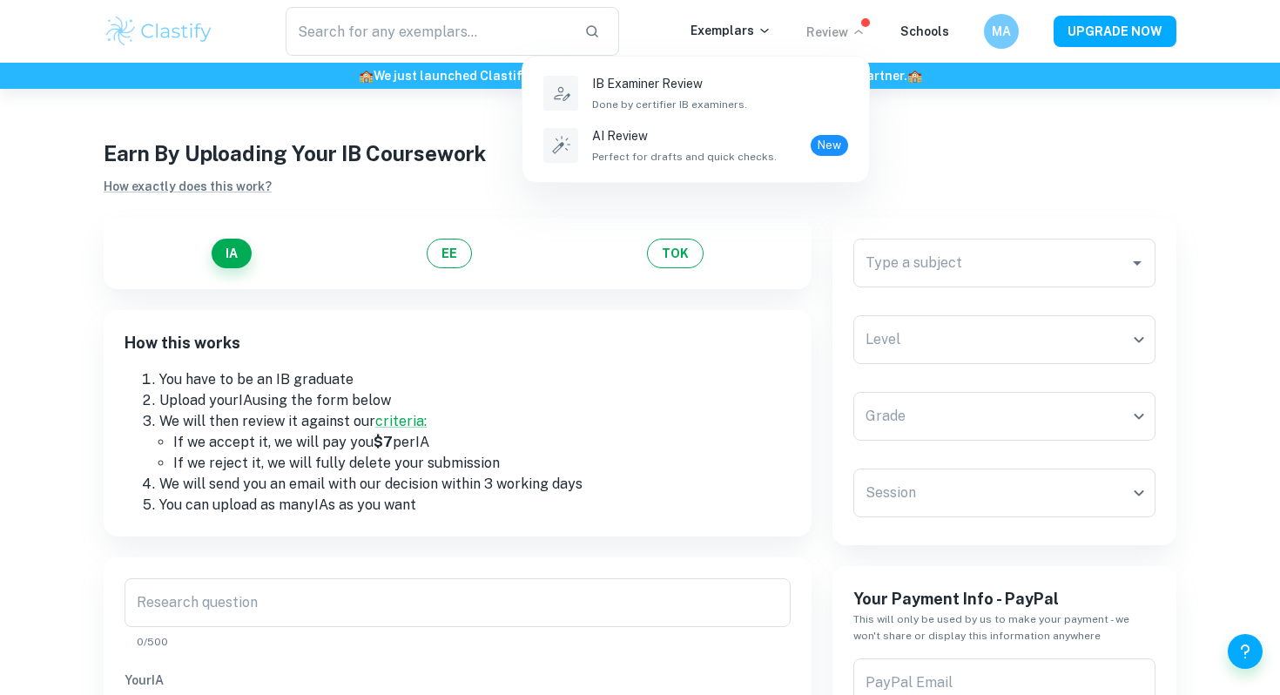
click at [974, 107] on div at bounding box center [640, 347] width 1280 height 695
